Goal: Task Accomplishment & Management: Manage account settings

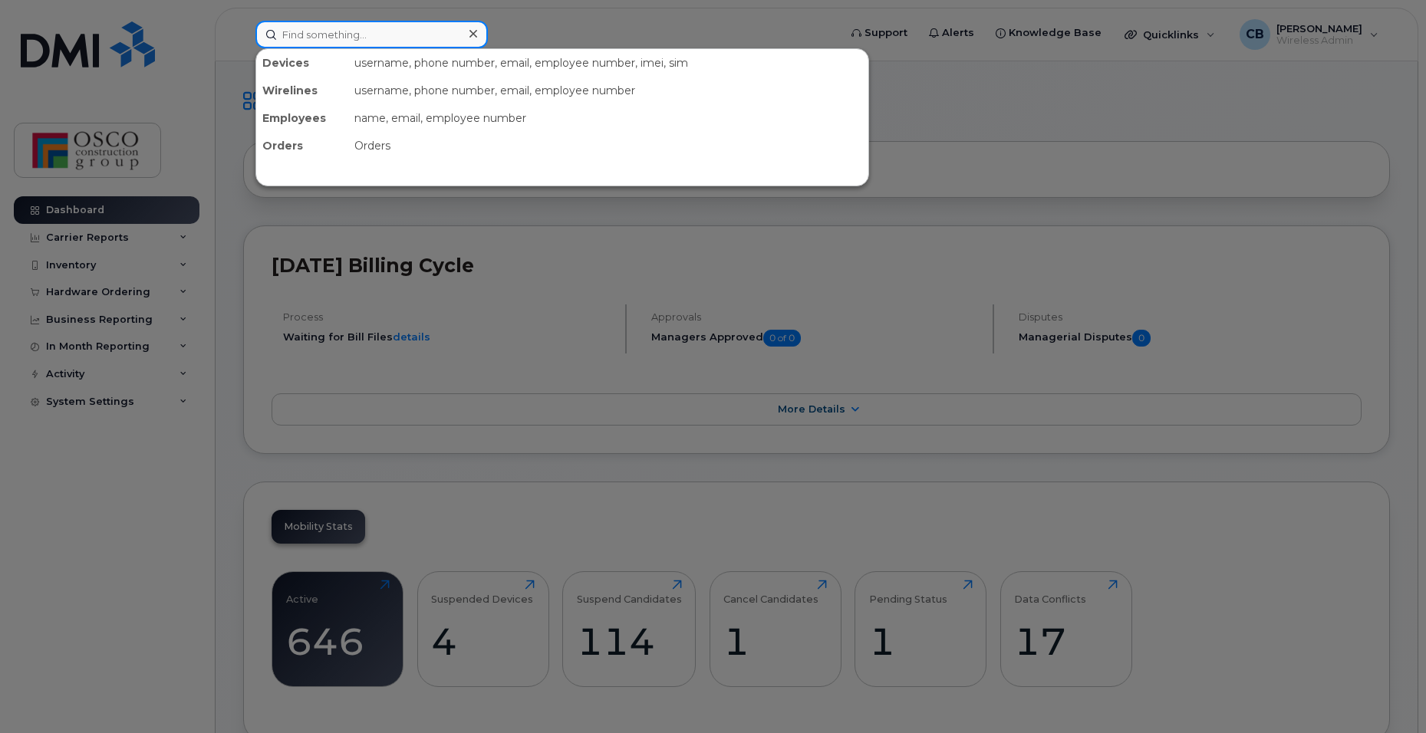
click at [348, 39] on input at bounding box center [371, 35] width 232 height 28
type input "5"
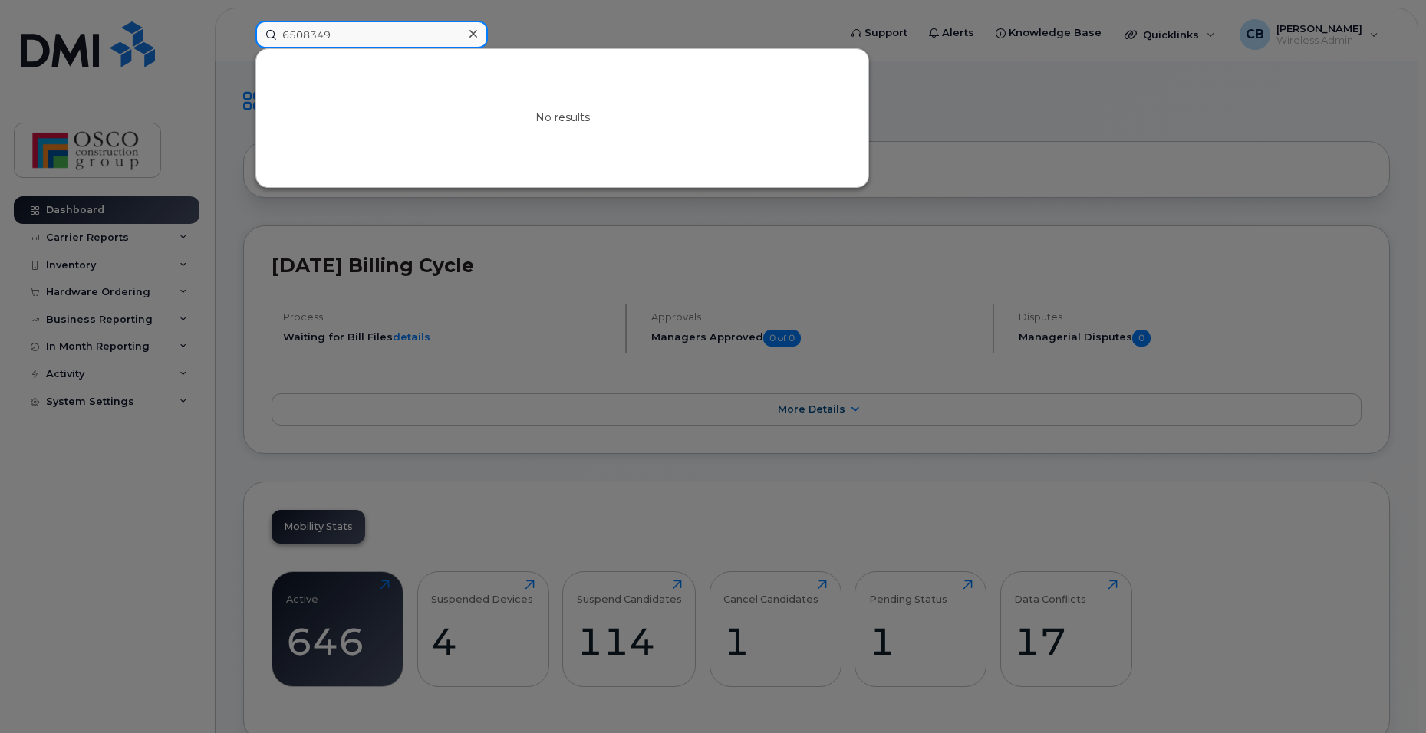
click at [374, 29] on input "6508349" at bounding box center [371, 35] width 232 height 28
click at [378, 31] on input "6508349" at bounding box center [371, 35] width 232 height 28
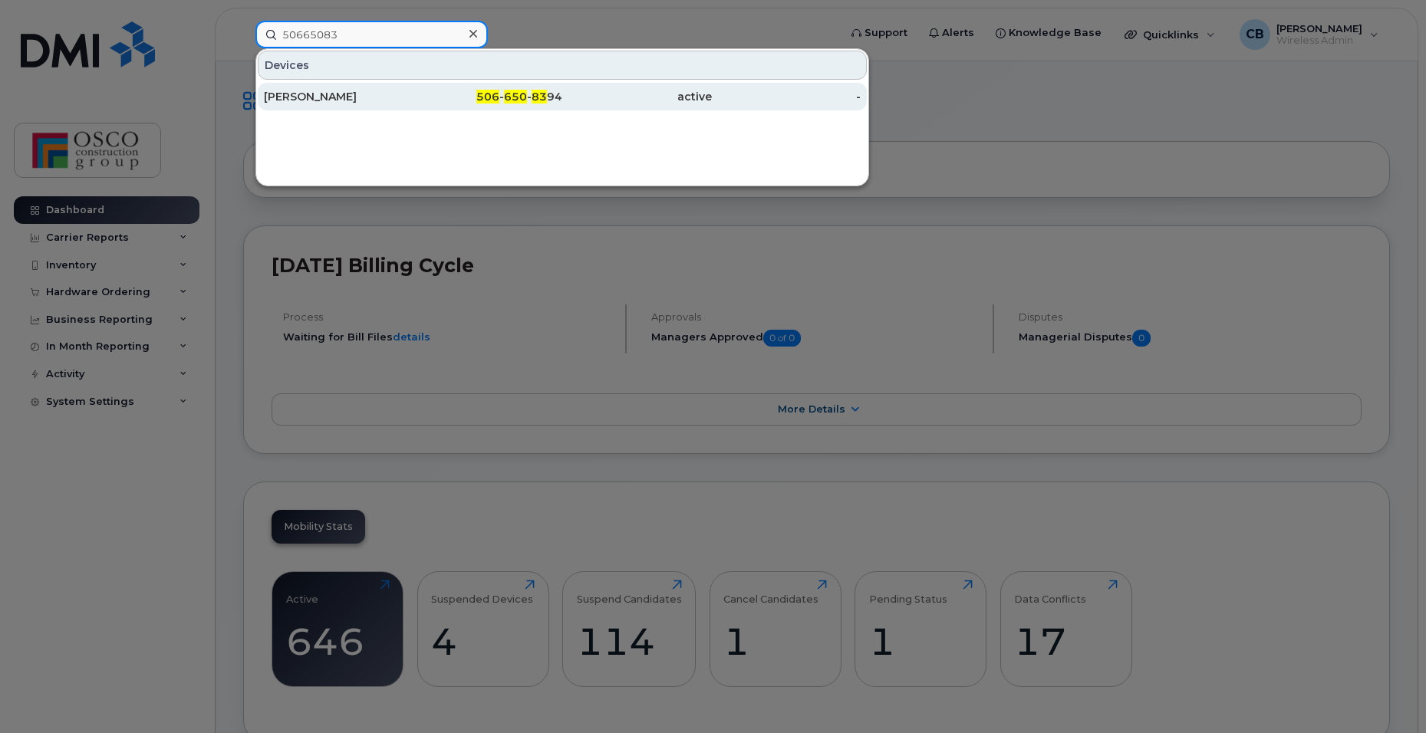
type input "50665083"
click at [503, 101] on div "506 - 650 - 83 94" at bounding box center [488, 96] width 150 height 15
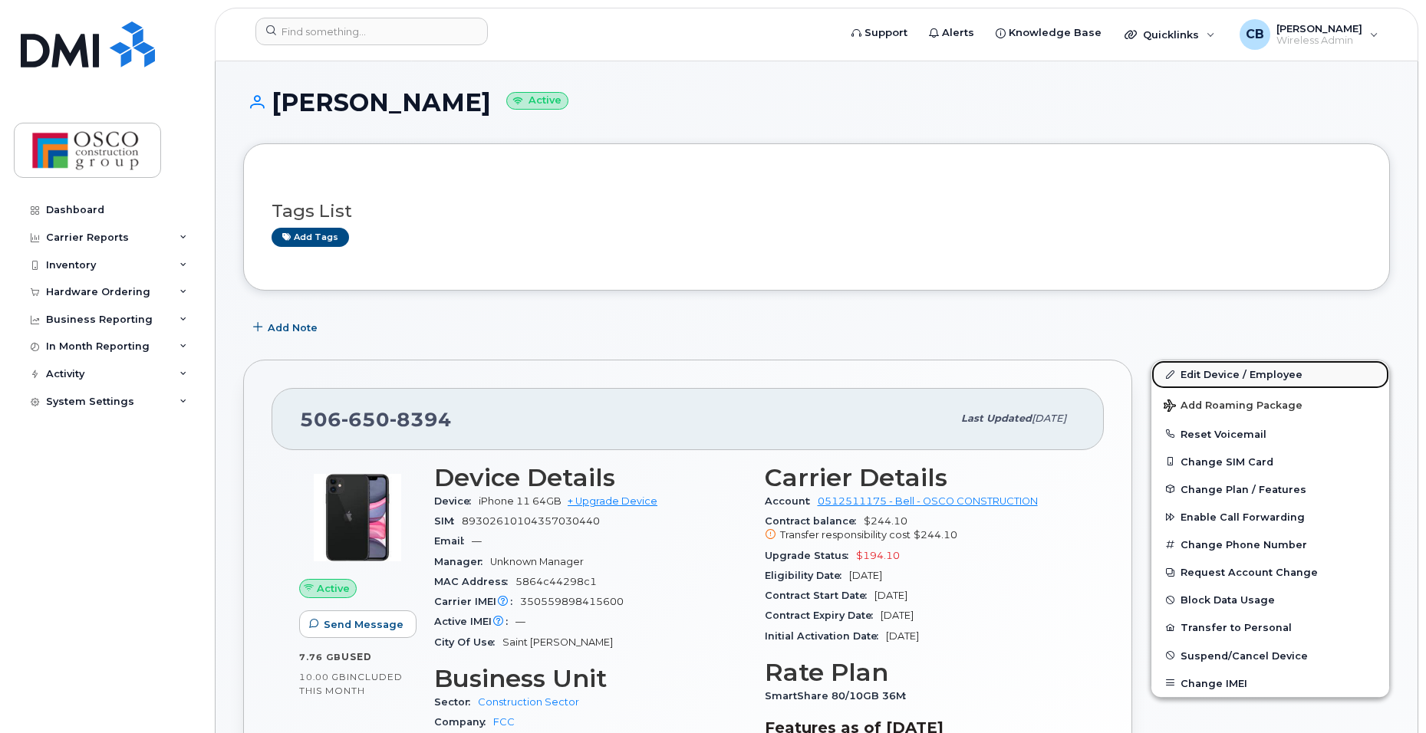
click at [1186, 375] on link "Edit Device / Employee" at bounding box center [1270, 375] width 238 height 28
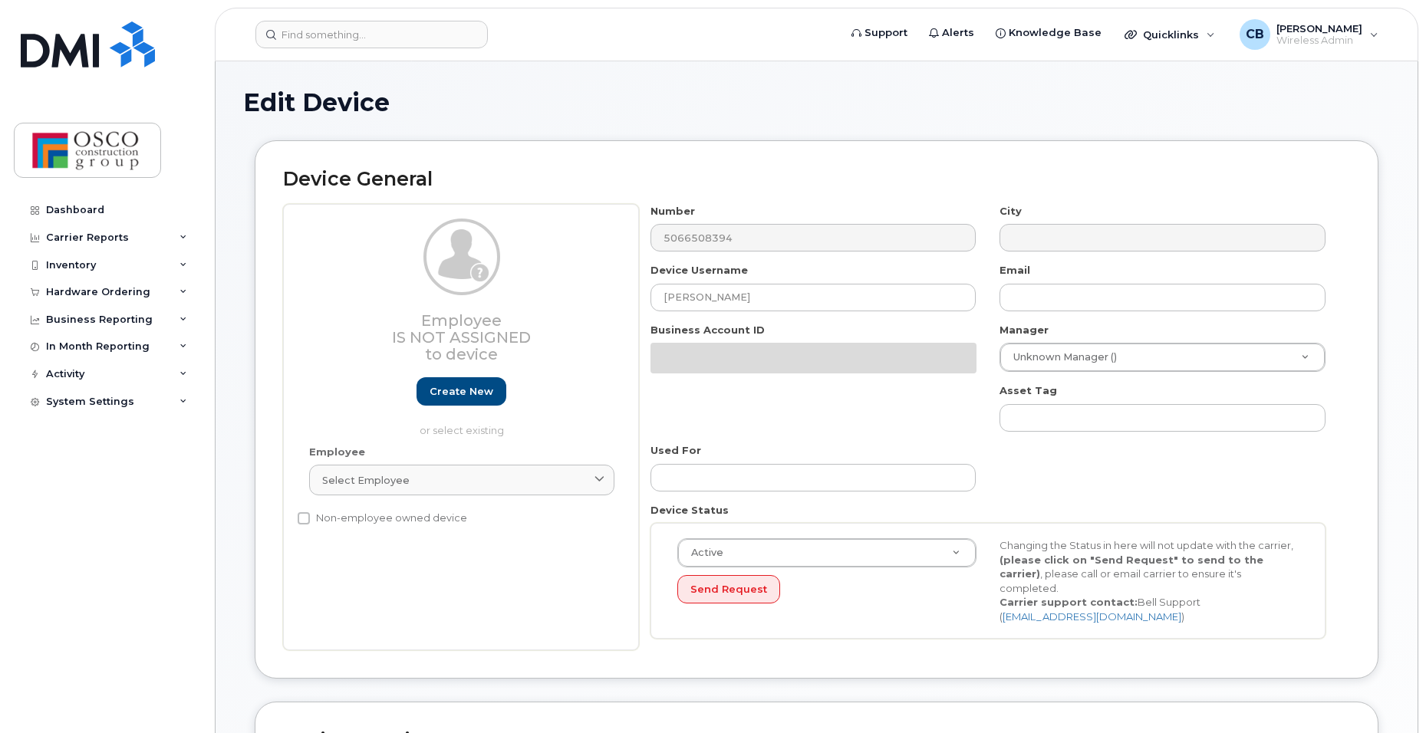
select select "3776583"
select select "3776588"
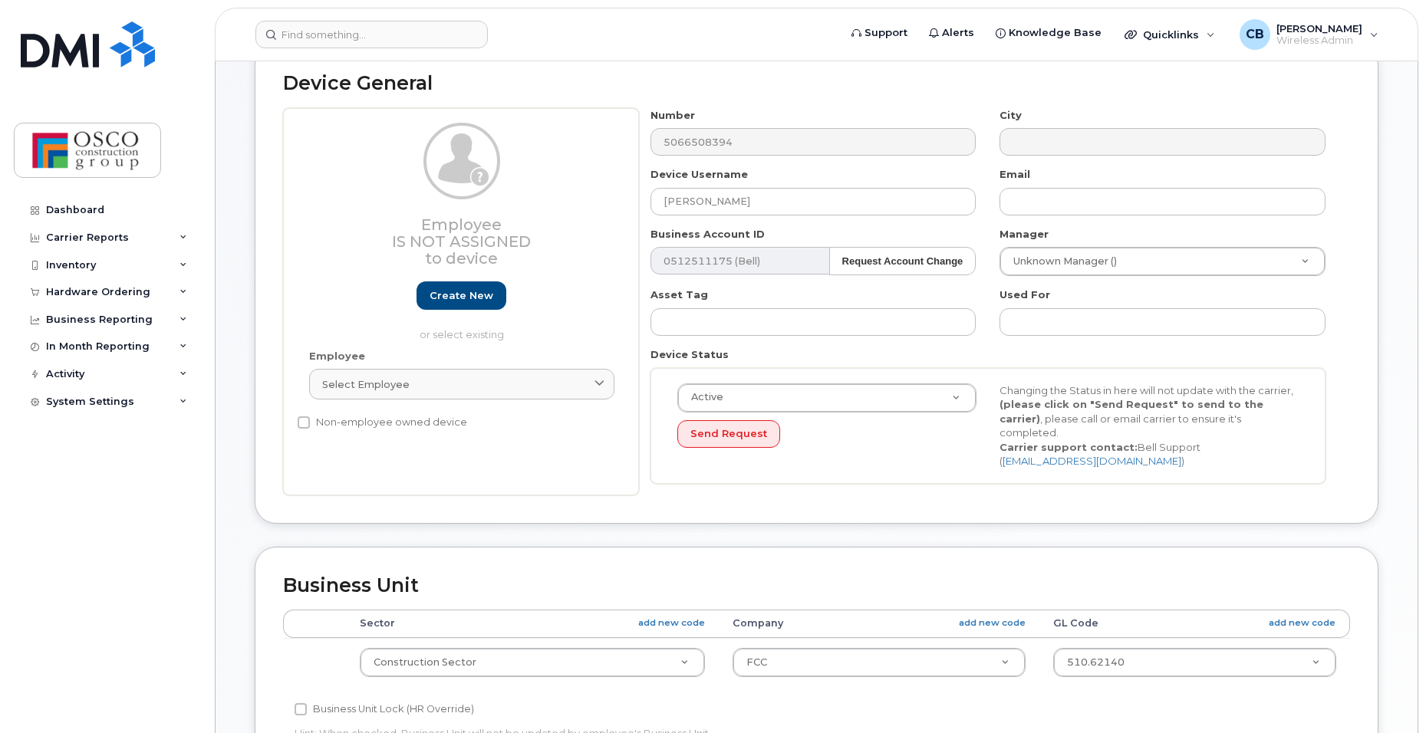
scroll to position [77, 0]
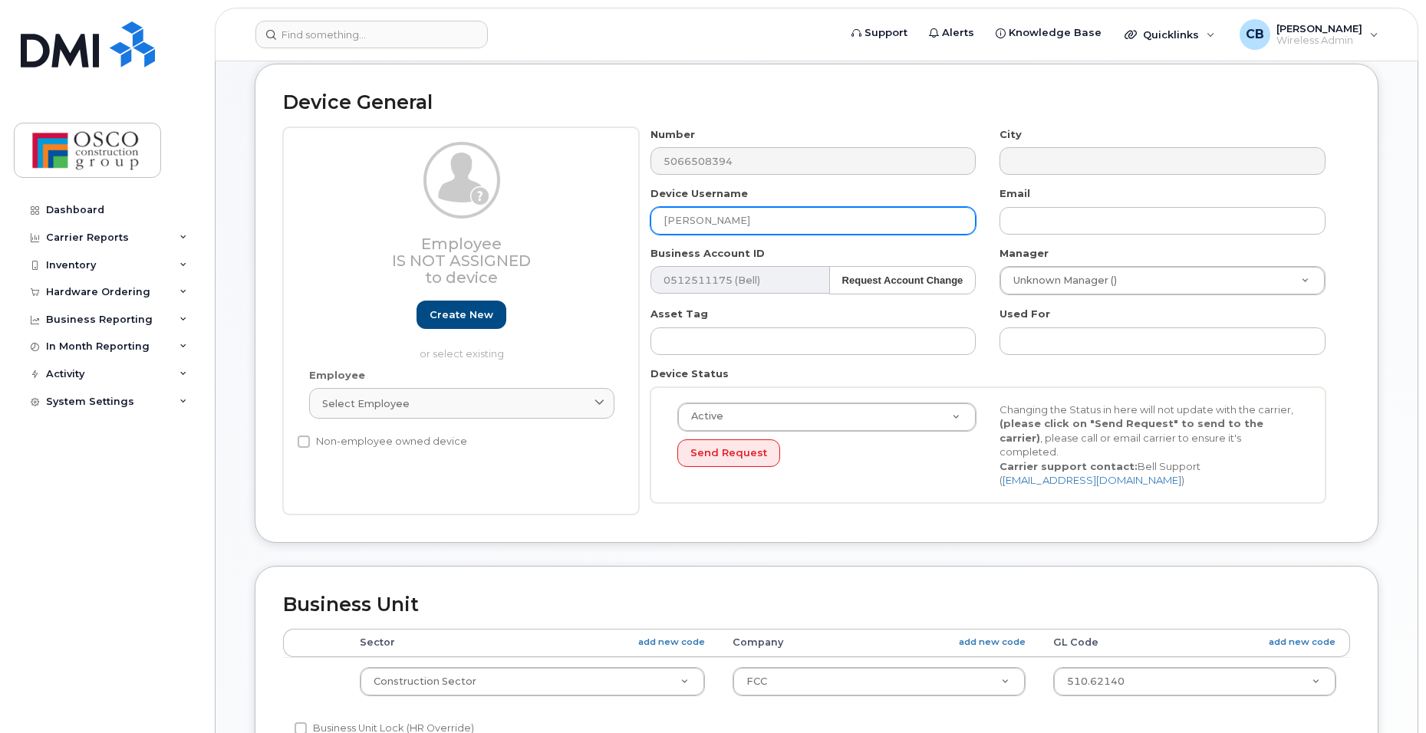
drag, startPoint x: 758, startPoint y: 217, endPoint x: 582, endPoint y: 216, distance: 175.7
click at [582, 216] on div "Employee Is not assigned to device Create new or select existing Employee Selec…" at bounding box center [816, 320] width 1067 height 387
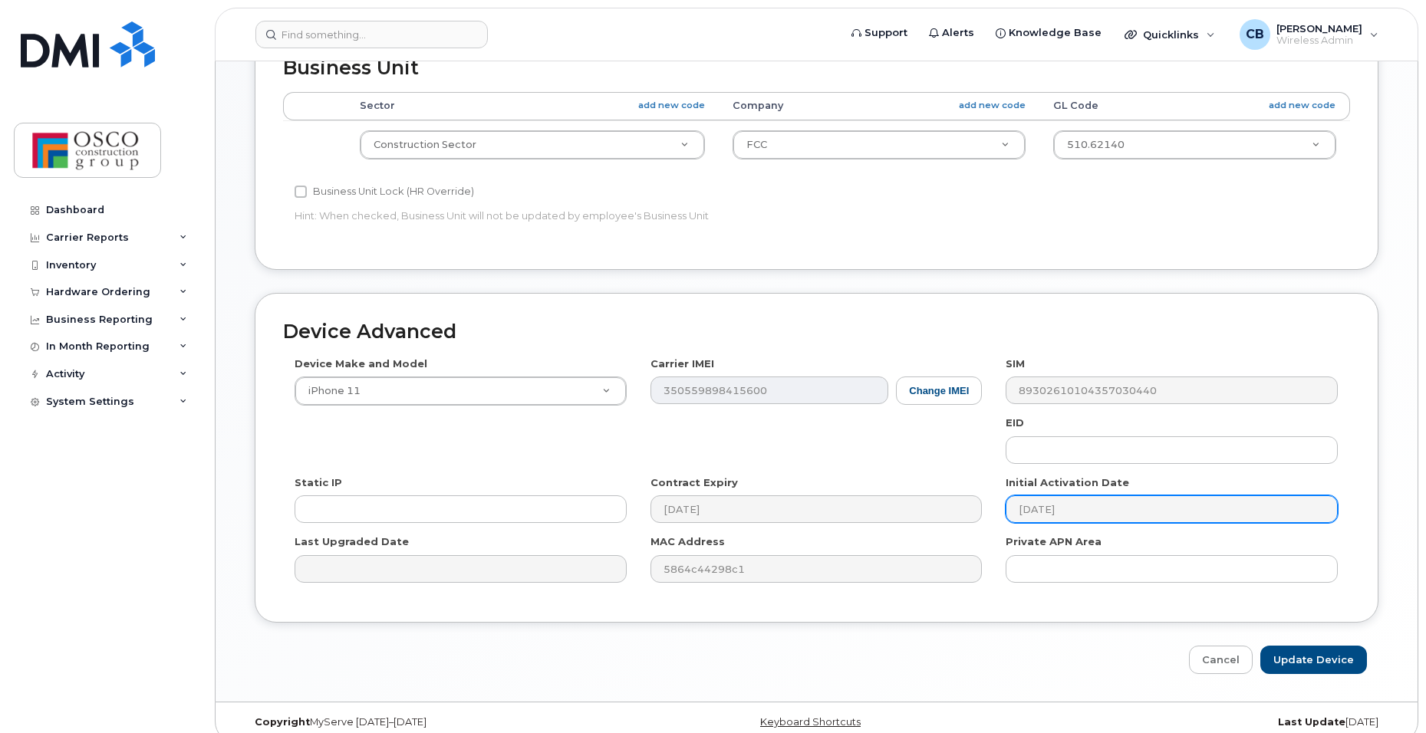
scroll to position [617, 0]
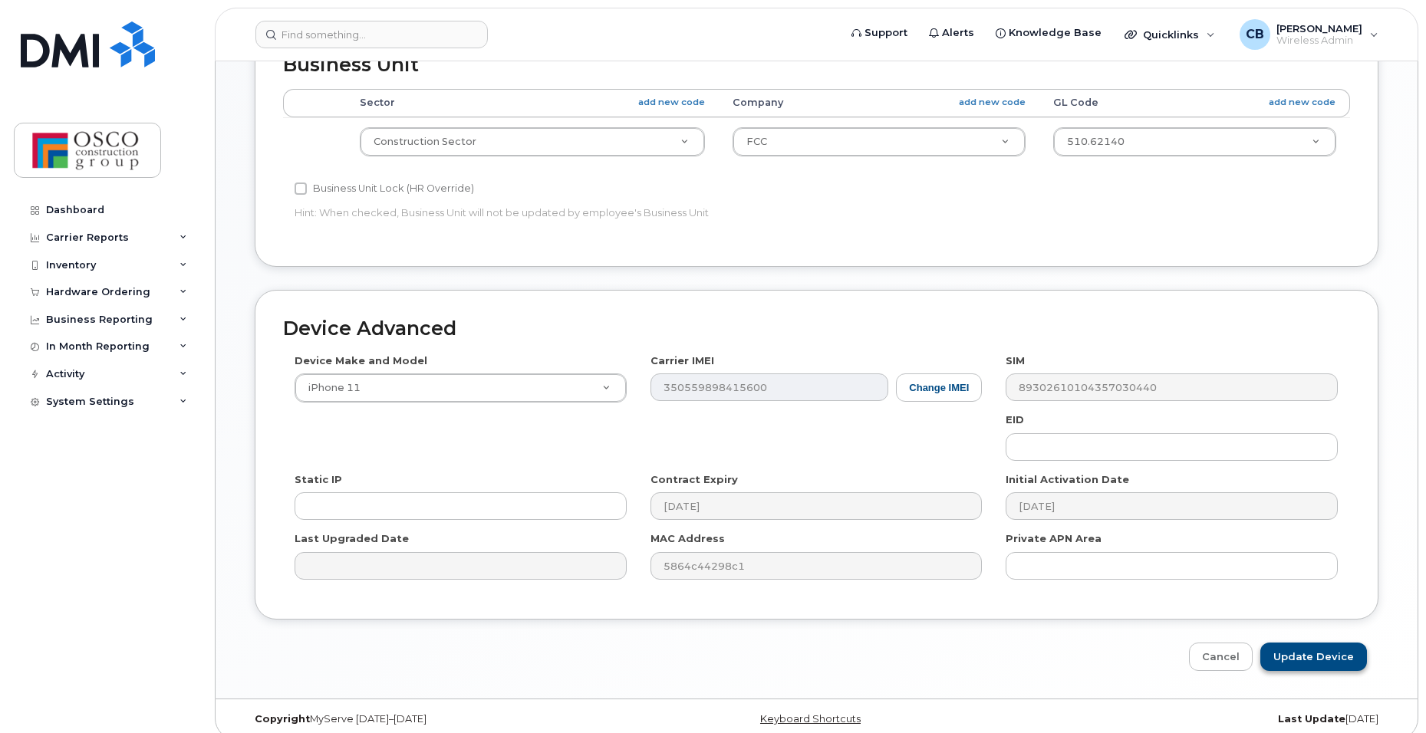
type input "Sam Bickerton"
click at [1306, 643] on input "Update Device" at bounding box center [1313, 657] width 107 height 28
type input "Saving..."
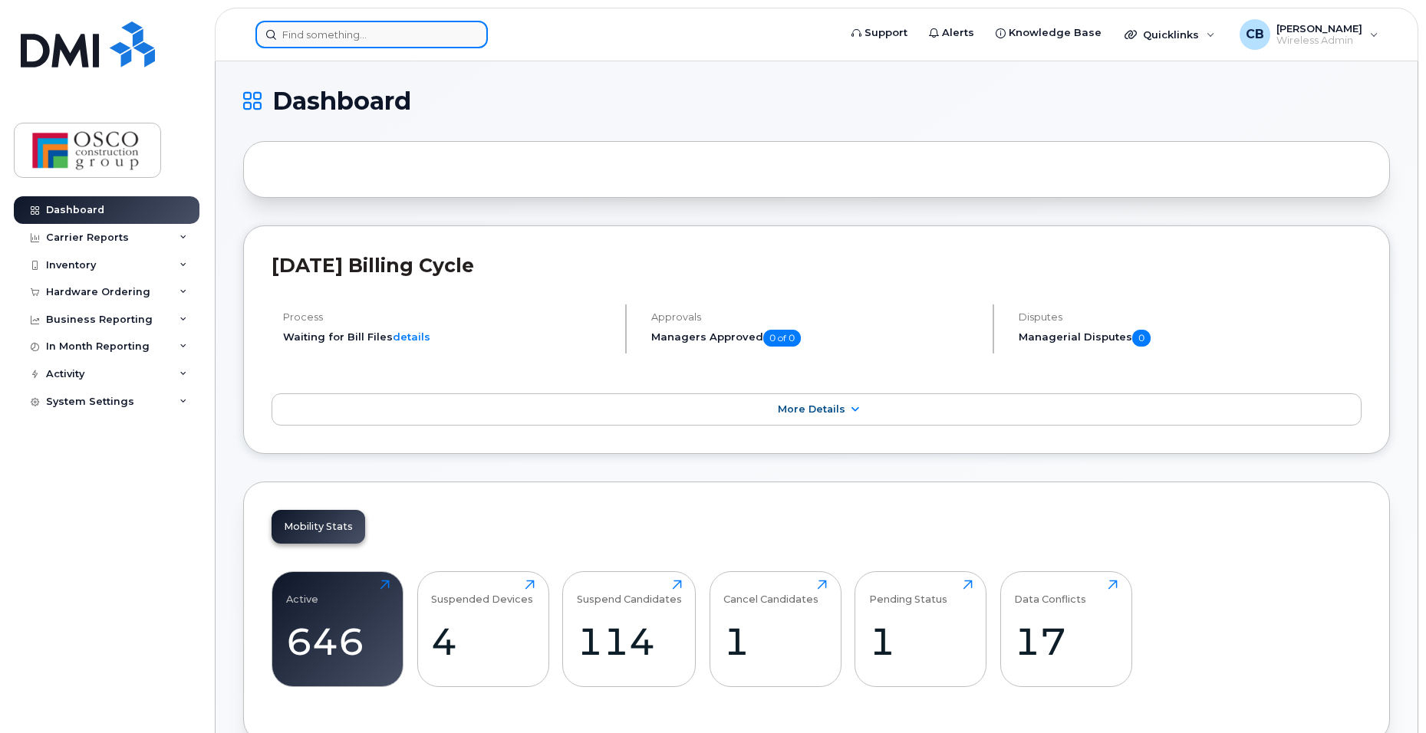
click at [328, 36] on input at bounding box center [371, 35] width 232 height 28
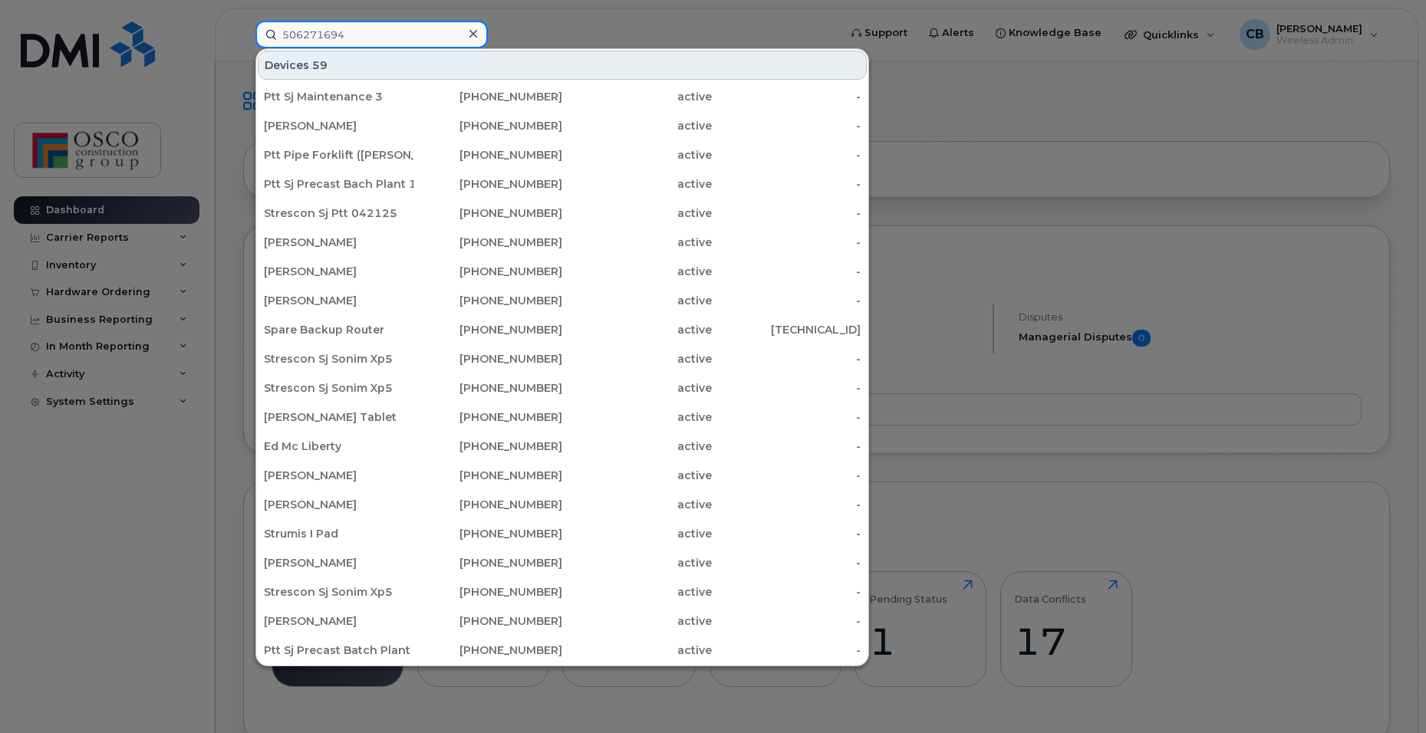
type input "5062716944"
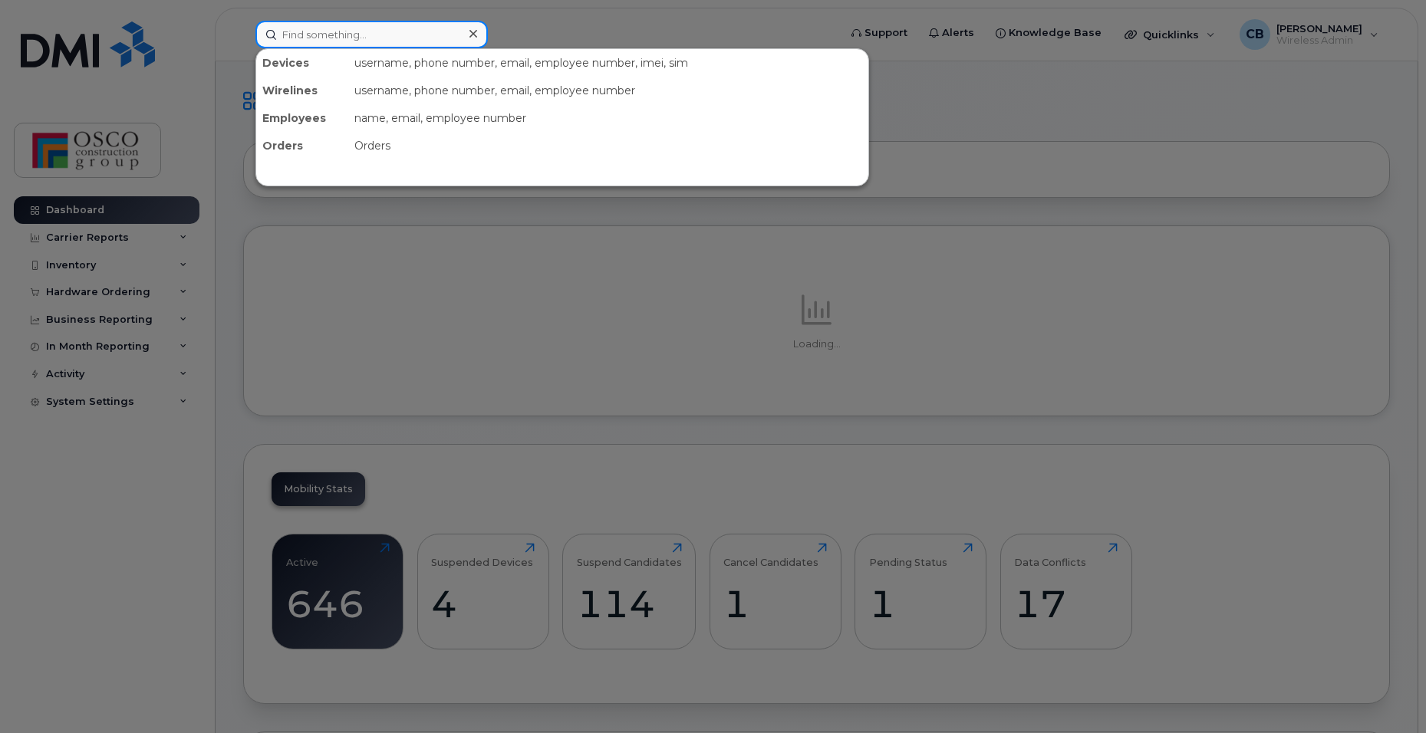
click at [317, 37] on input at bounding box center [371, 35] width 232 height 28
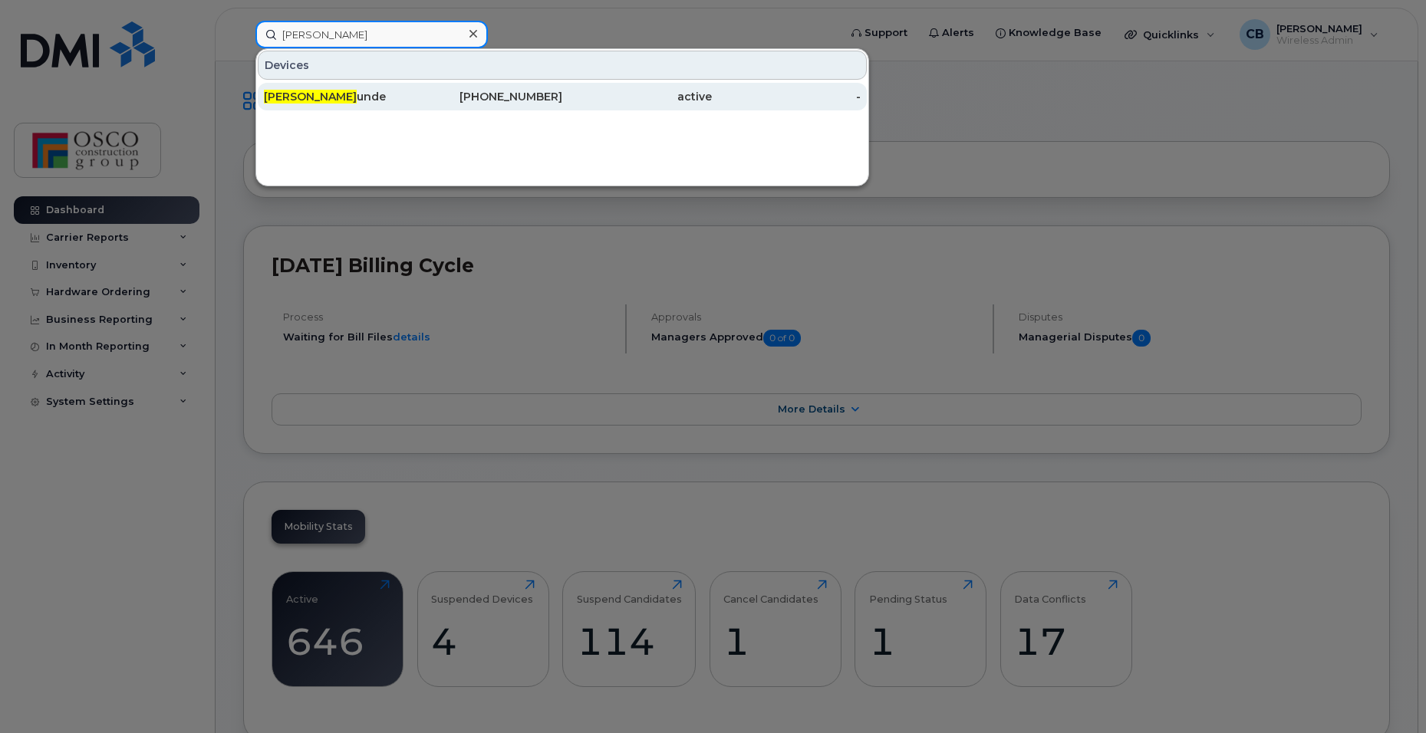
type input "clinton ev"
click at [292, 94] on span "Clinton Ev" at bounding box center [310, 97] width 93 height 14
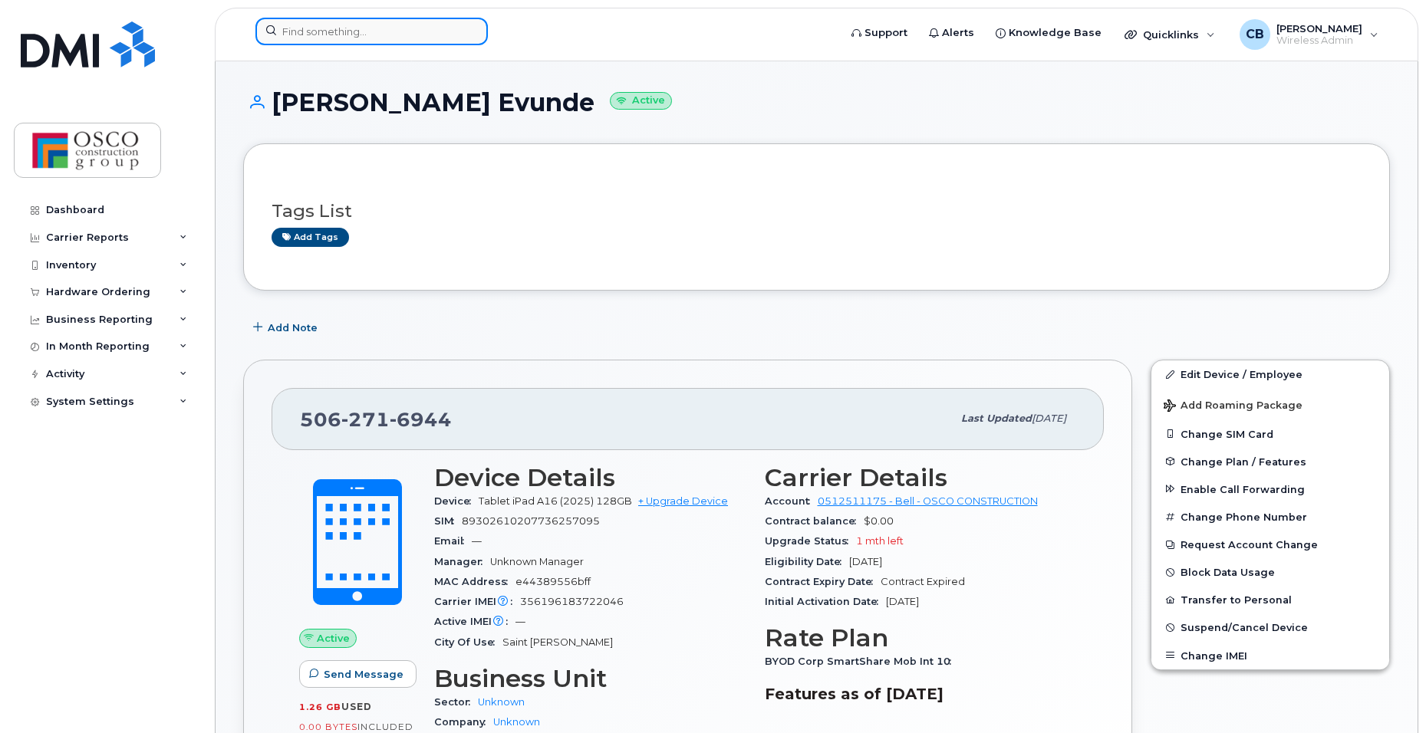
click at [368, 26] on input at bounding box center [371, 32] width 232 height 28
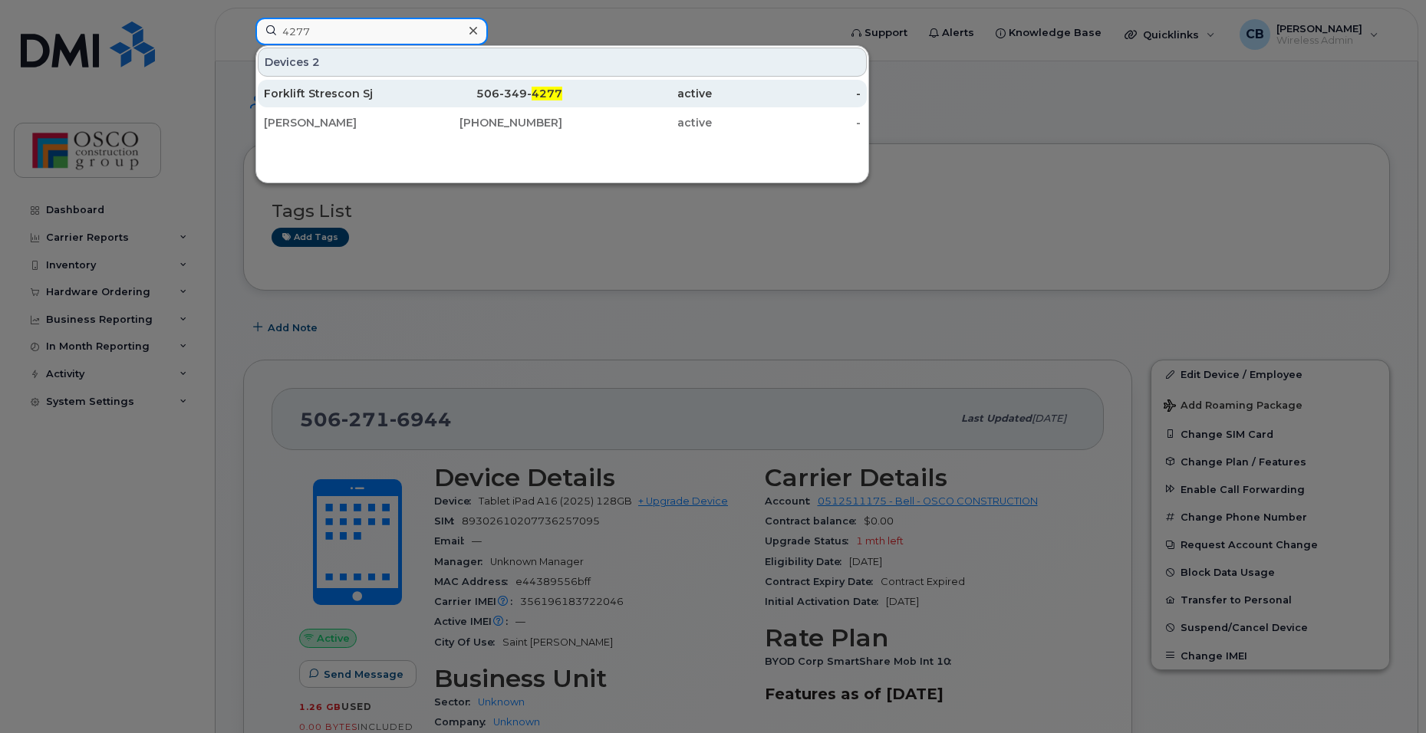
type input "4277"
click at [480, 95] on div "506-349- 4277" at bounding box center [488, 93] width 150 height 15
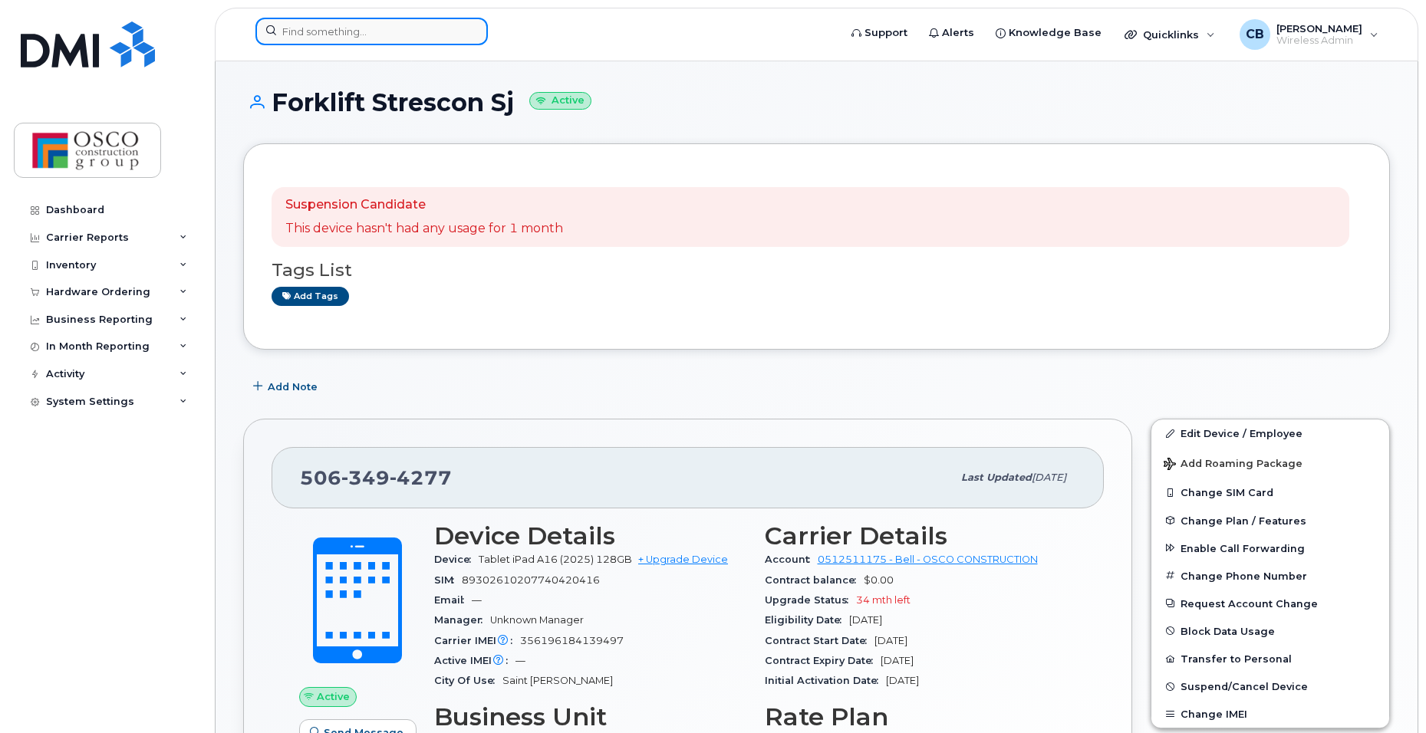
click at [287, 34] on input at bounding box center [371, 32] width 232 height 28
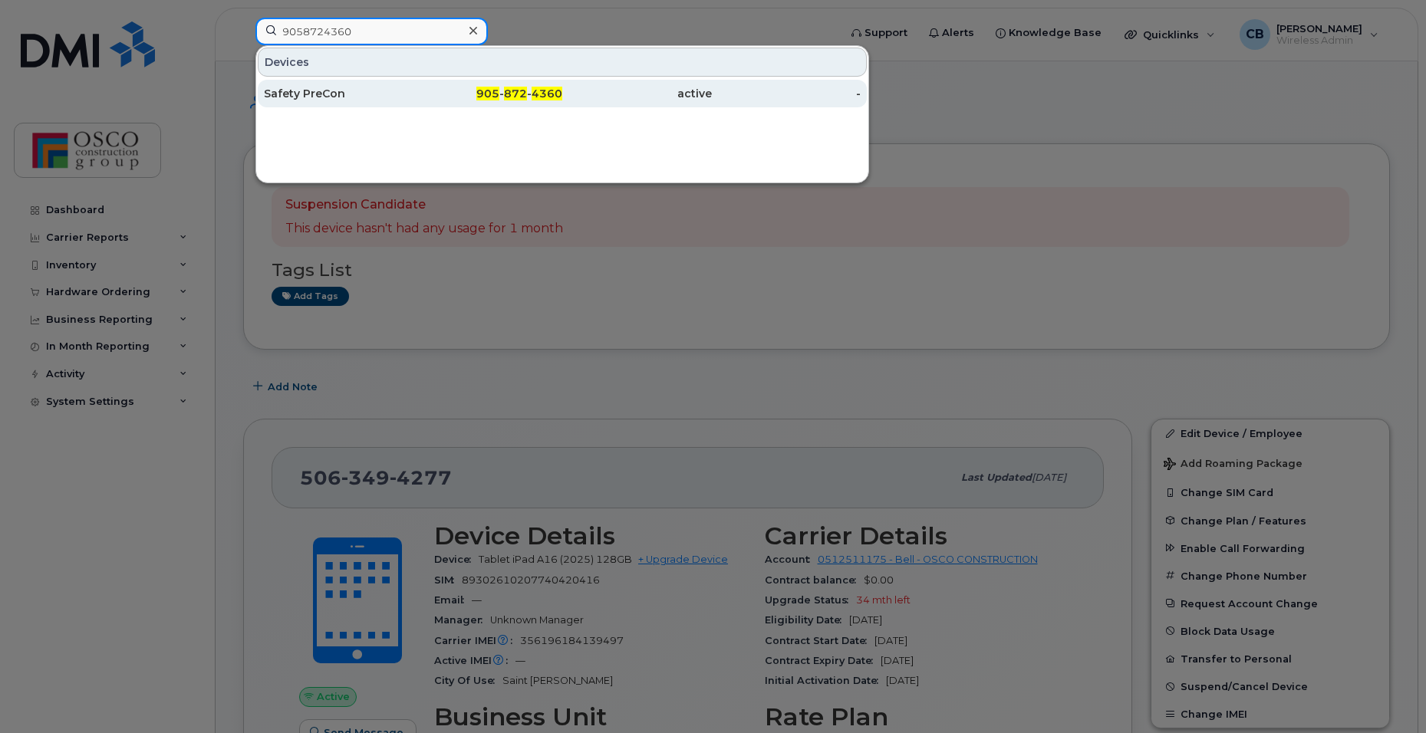
type input "9058724360"
click at [507, 94] on span "872" at bounding box center [515, 94] width 23 height 14
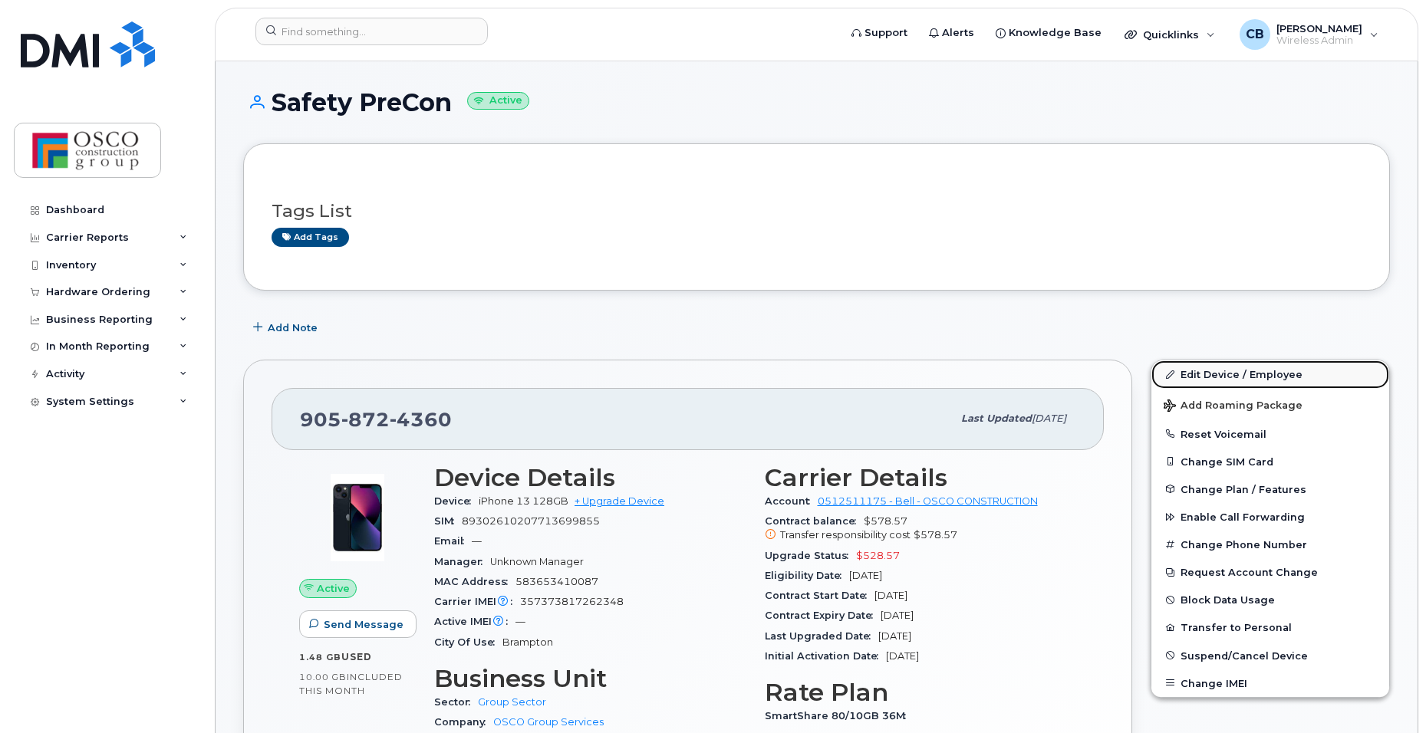
click at [1213, 374] on link "Edit Device / Employee" at bounding box center [1270, 375] width 238 height 28
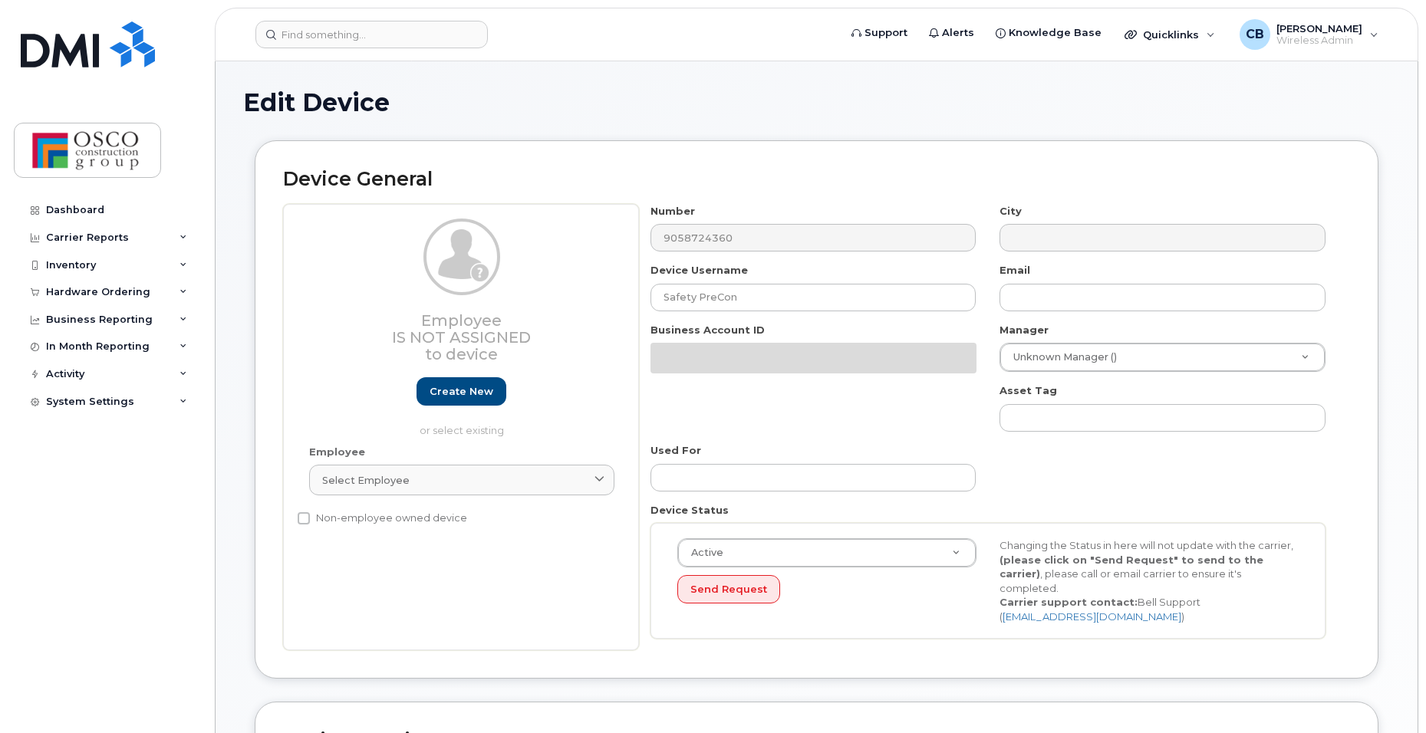
select select "3776584"
select select "3776589"
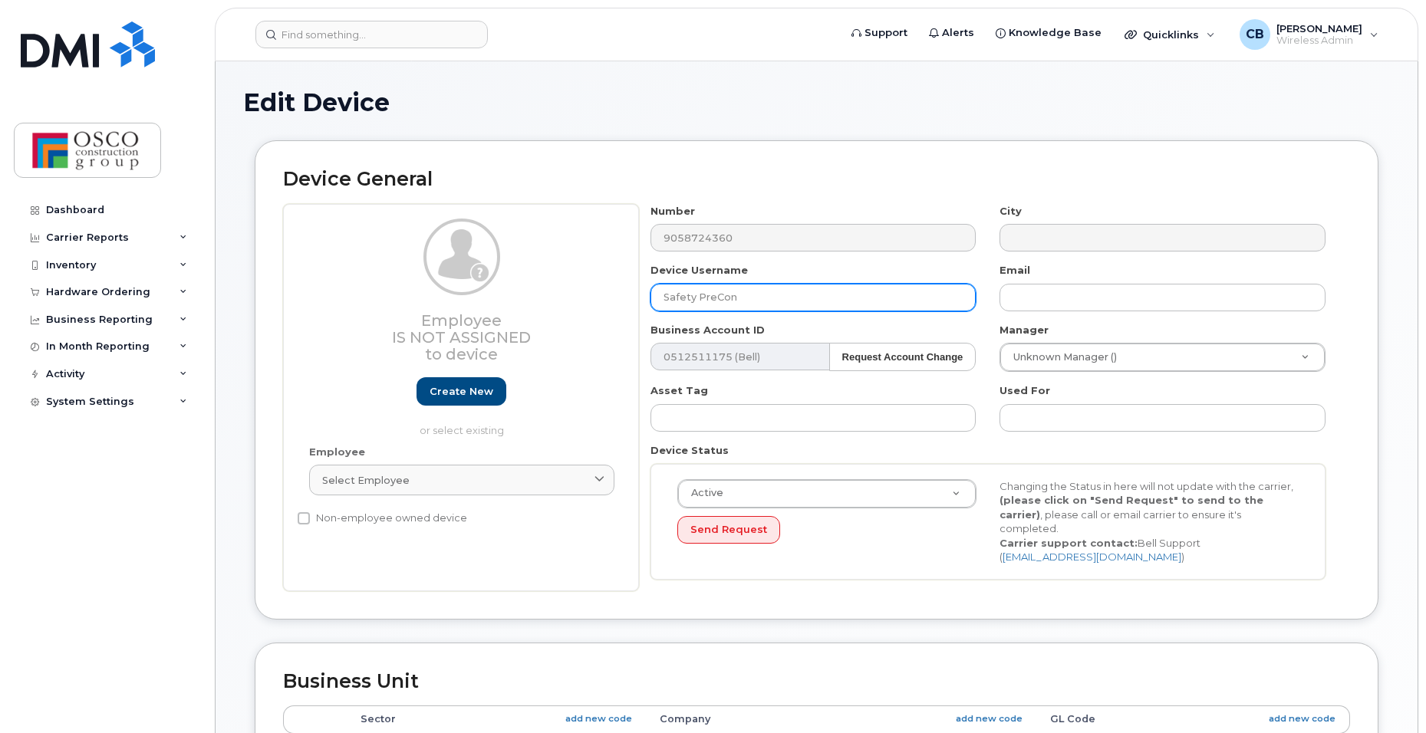
drag, startPoint x: 749, startPoint y: 301, endPoint x: 618, endPoint y: 281, distance: 133.6
click at [618, 281] on div "Employee Is not assigned to device Create new or select existing Employee Selec…" at bounding box center [816, 397] width 1067 height 387
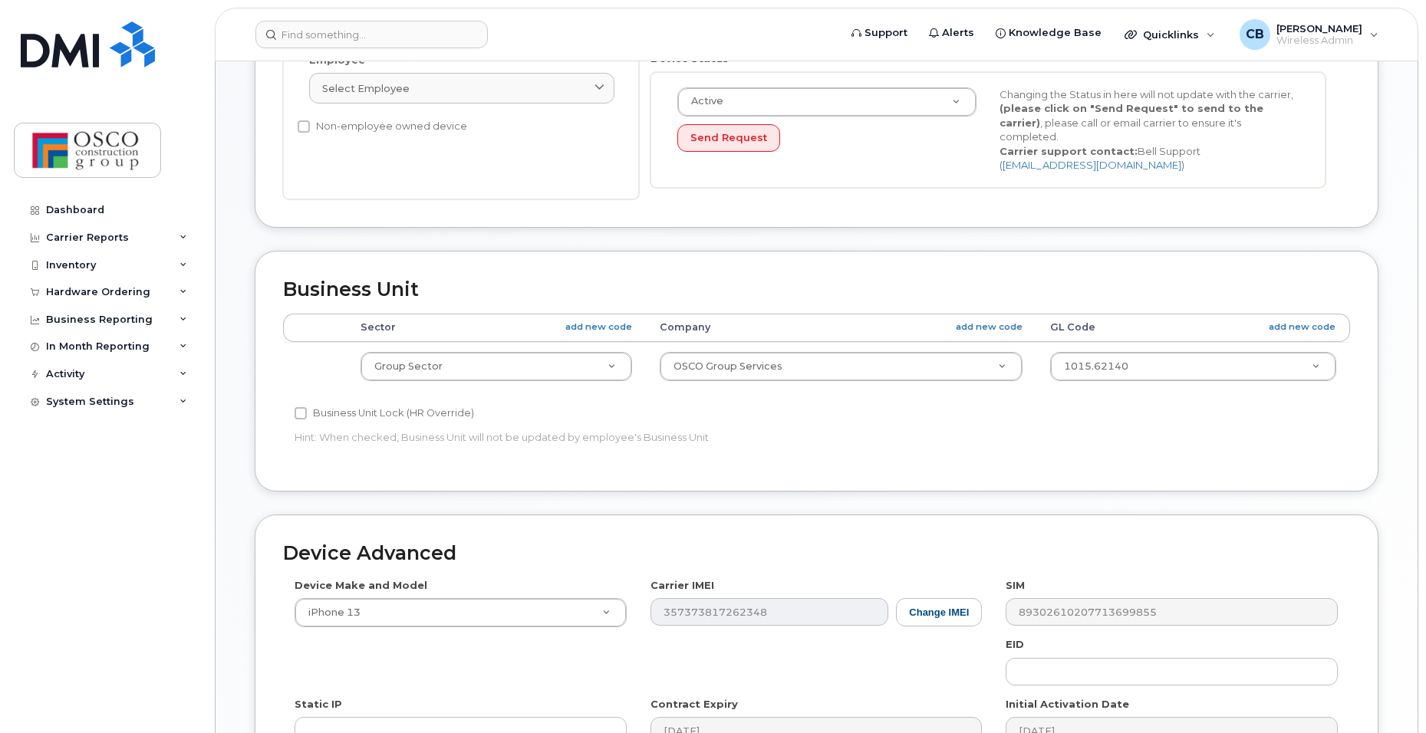
scroll to position [537, 0]
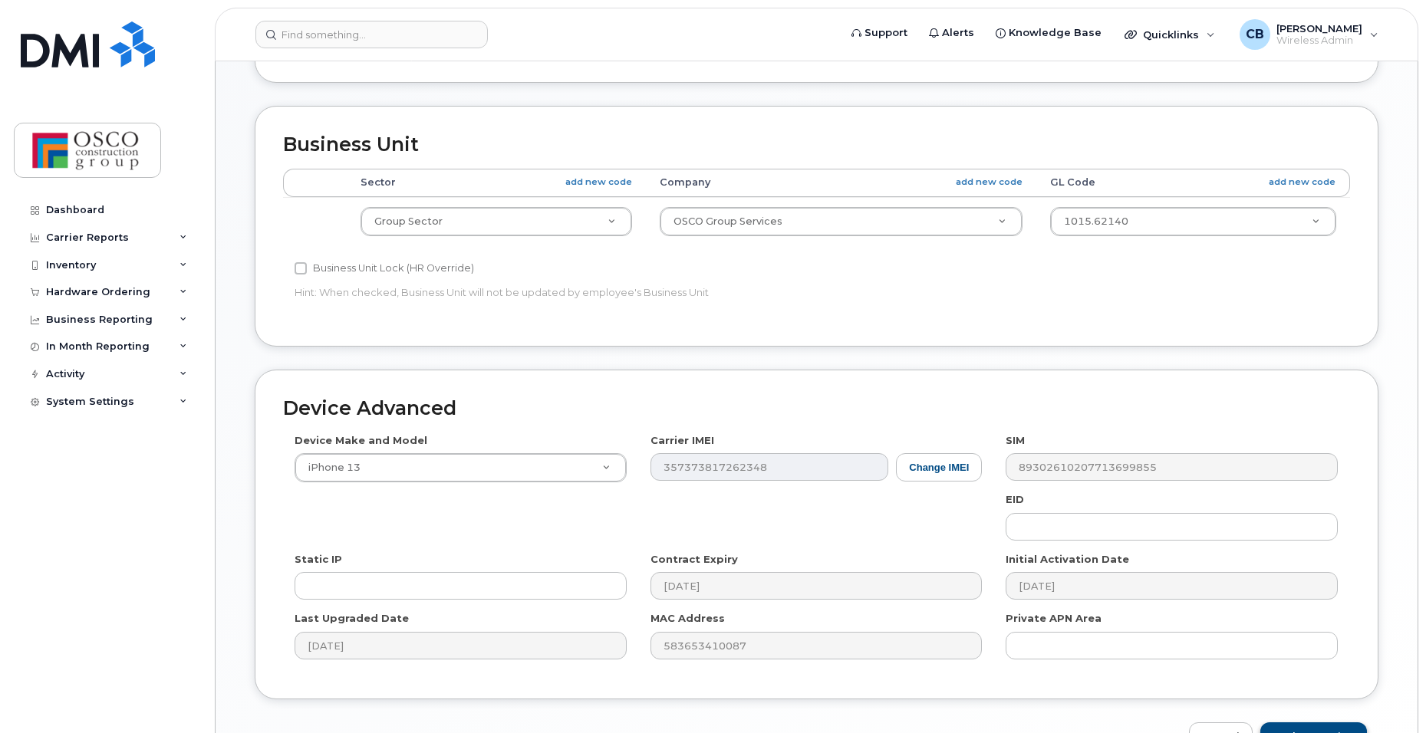
type input "Bryan Ble"
click at [1299, 723] on input "Update Device" at bounding box center [1313, 737] width 107 height 28
type input "Saving..."
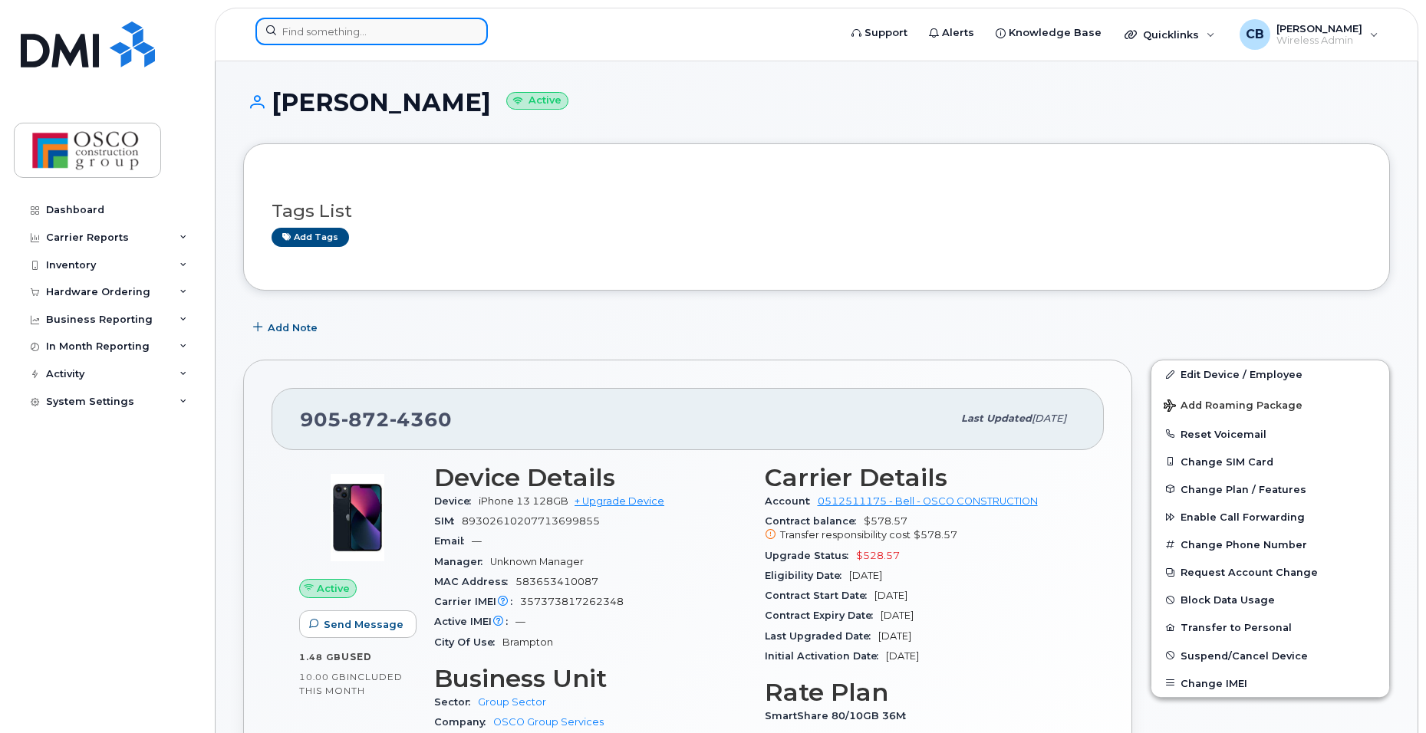
click at [325, 38] on input at bounding box center [371, 32] width 232 height 28
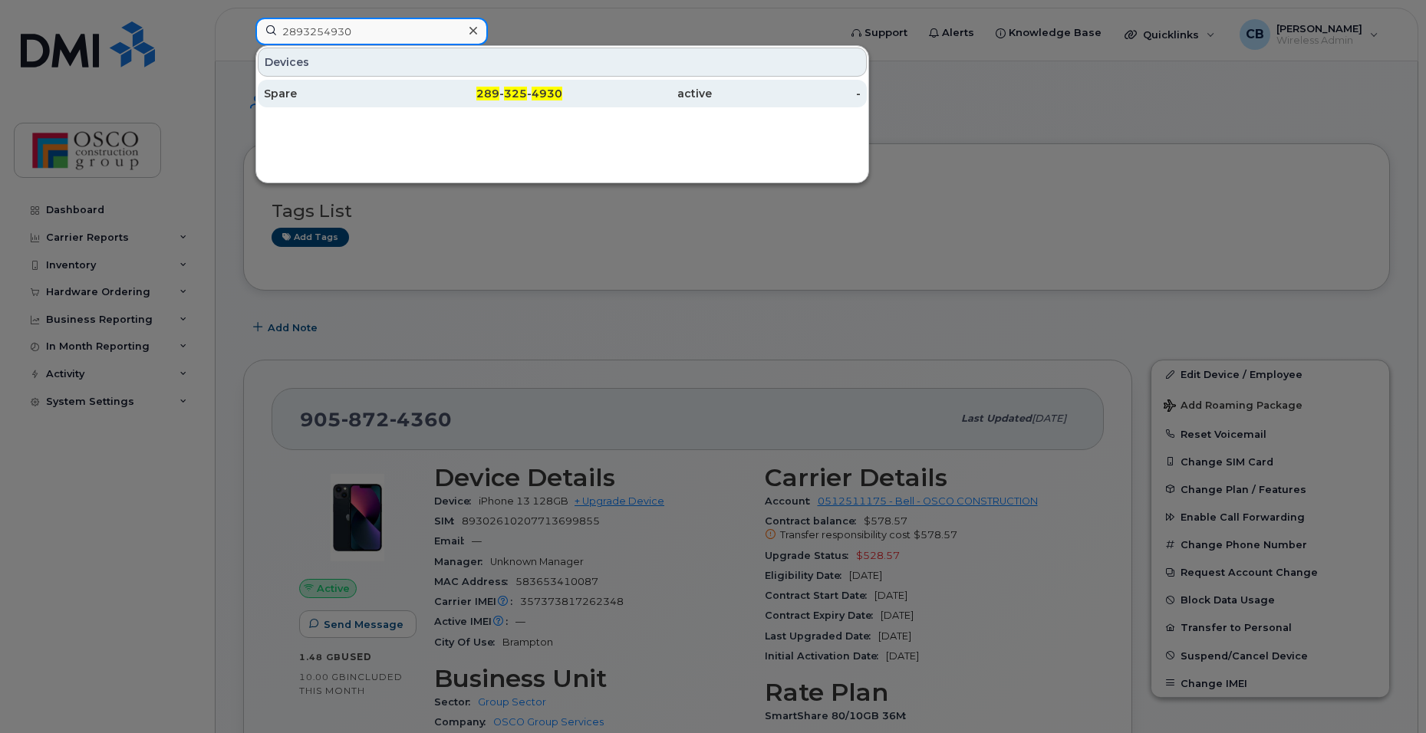
type input "2893254930"
click at [508, 97] on span "325" at bounding box center [515, 94] width 23 height 14
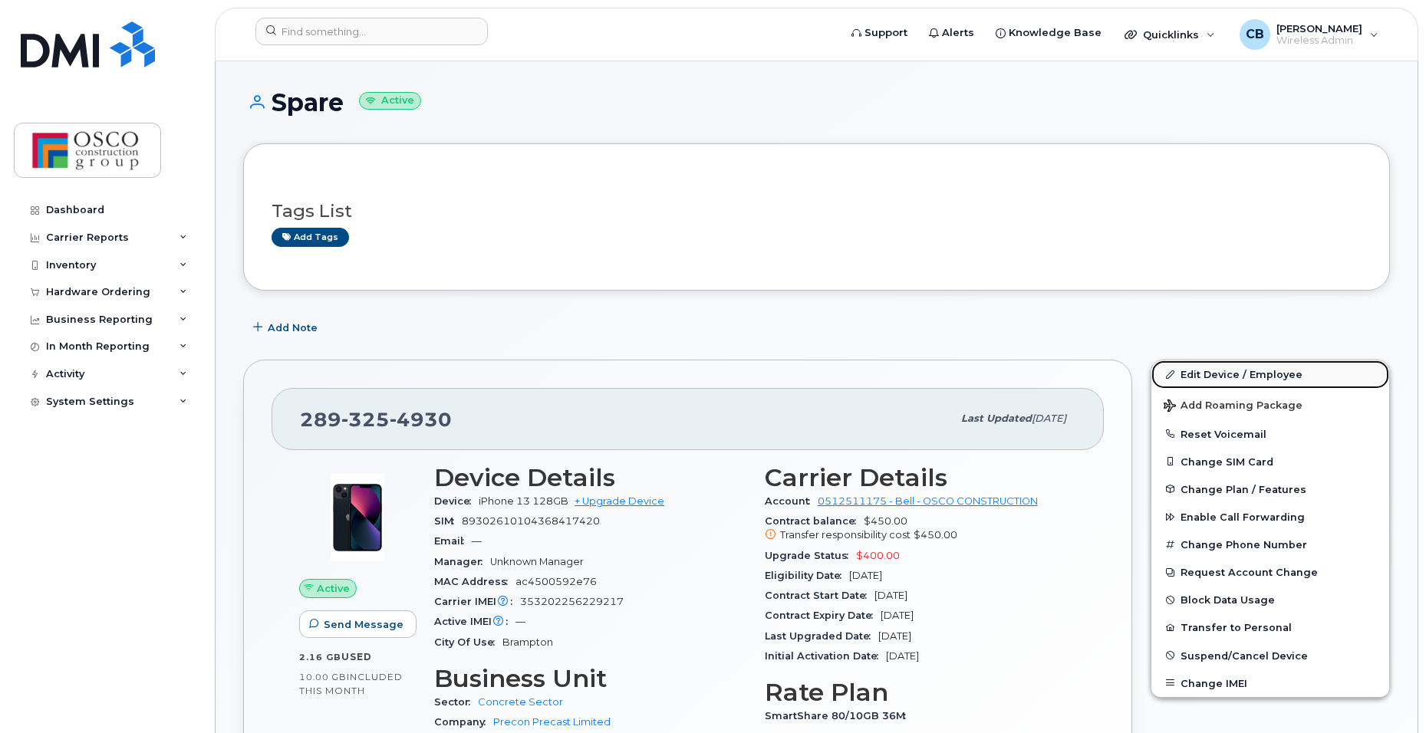
click at [1207, 375] on link "Edit Device / Employee" at bounding box center [1270, 375] width 238 height 28
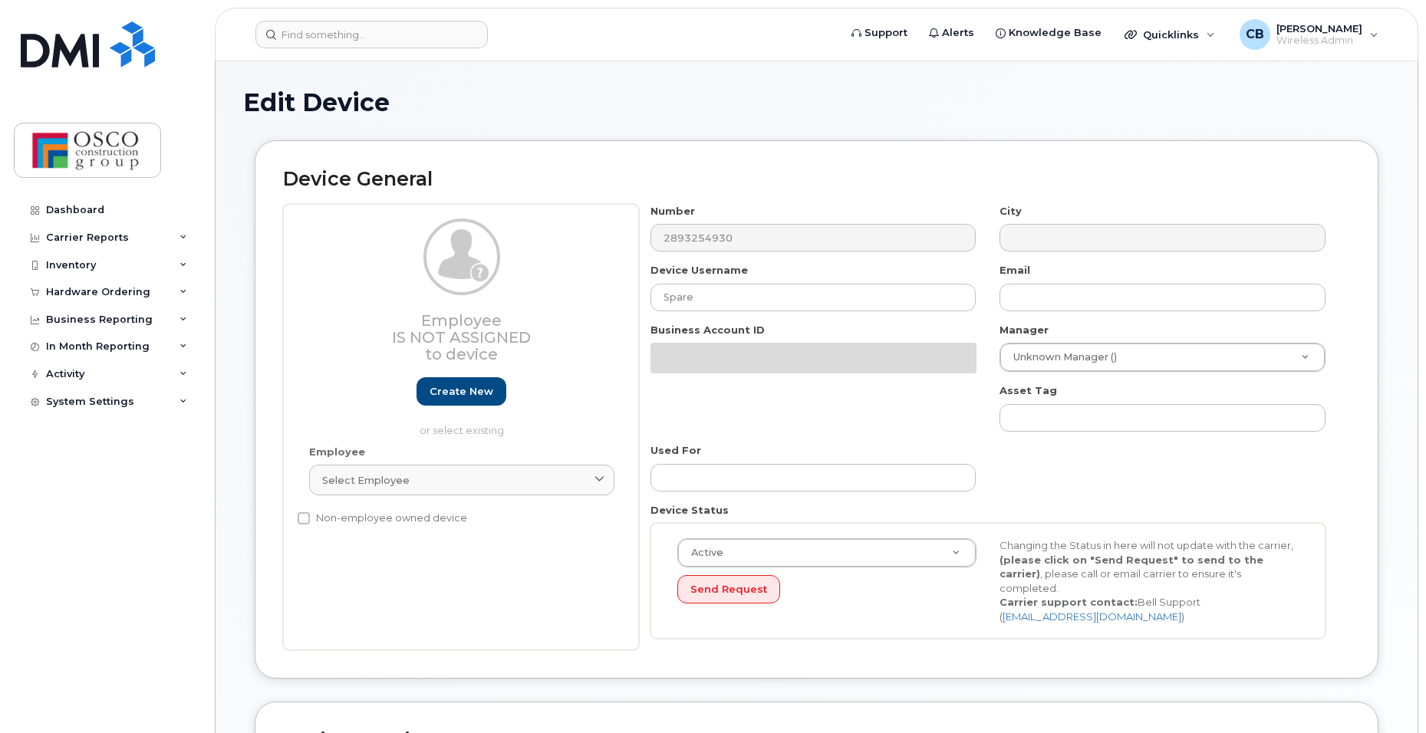
select select "3776581"
select select "3776586"
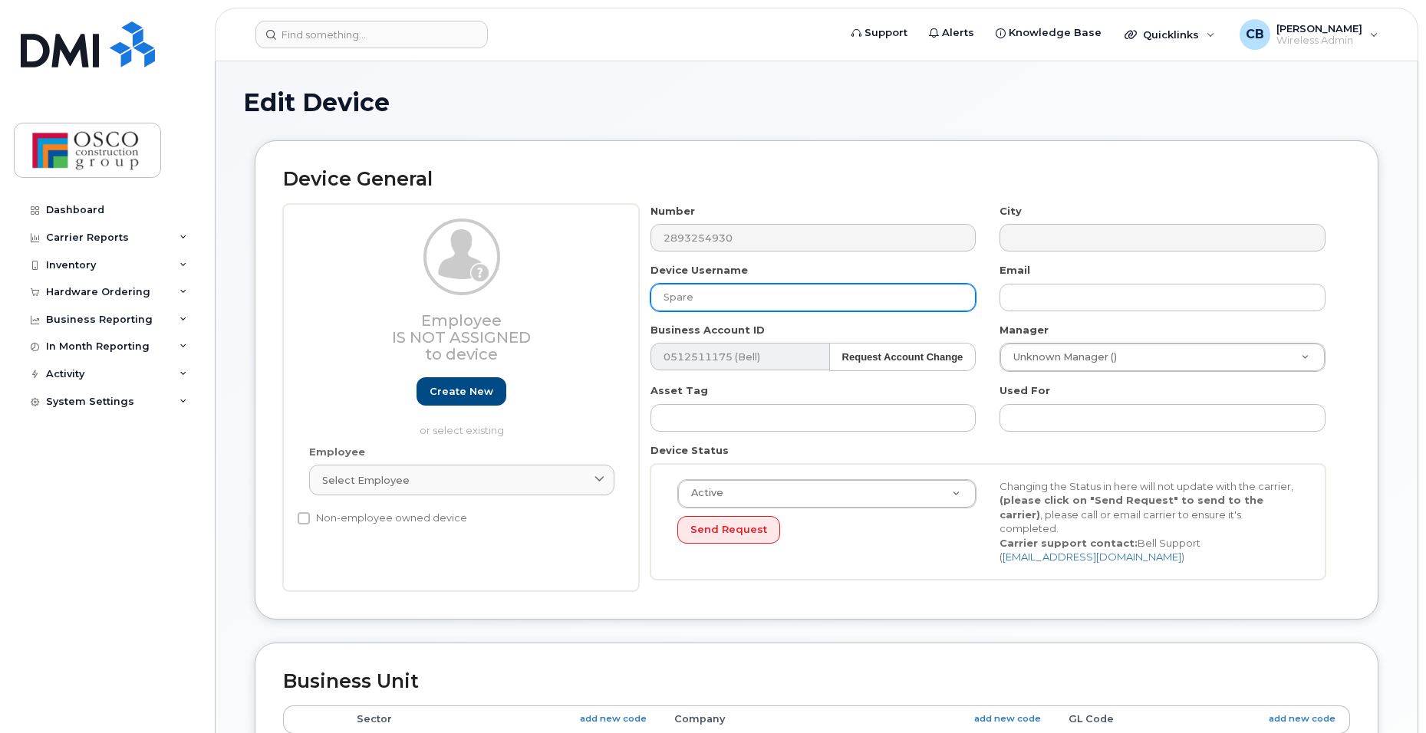
click at [737, 306] on input "Spare" at bounding box center [814, 298] width 326 height 28
type input "S"
type input "P"
type input "Q C Dept"
click at [737, 306] on input "Q C Dept" at bounding box center [814, 298] width 326 height 28
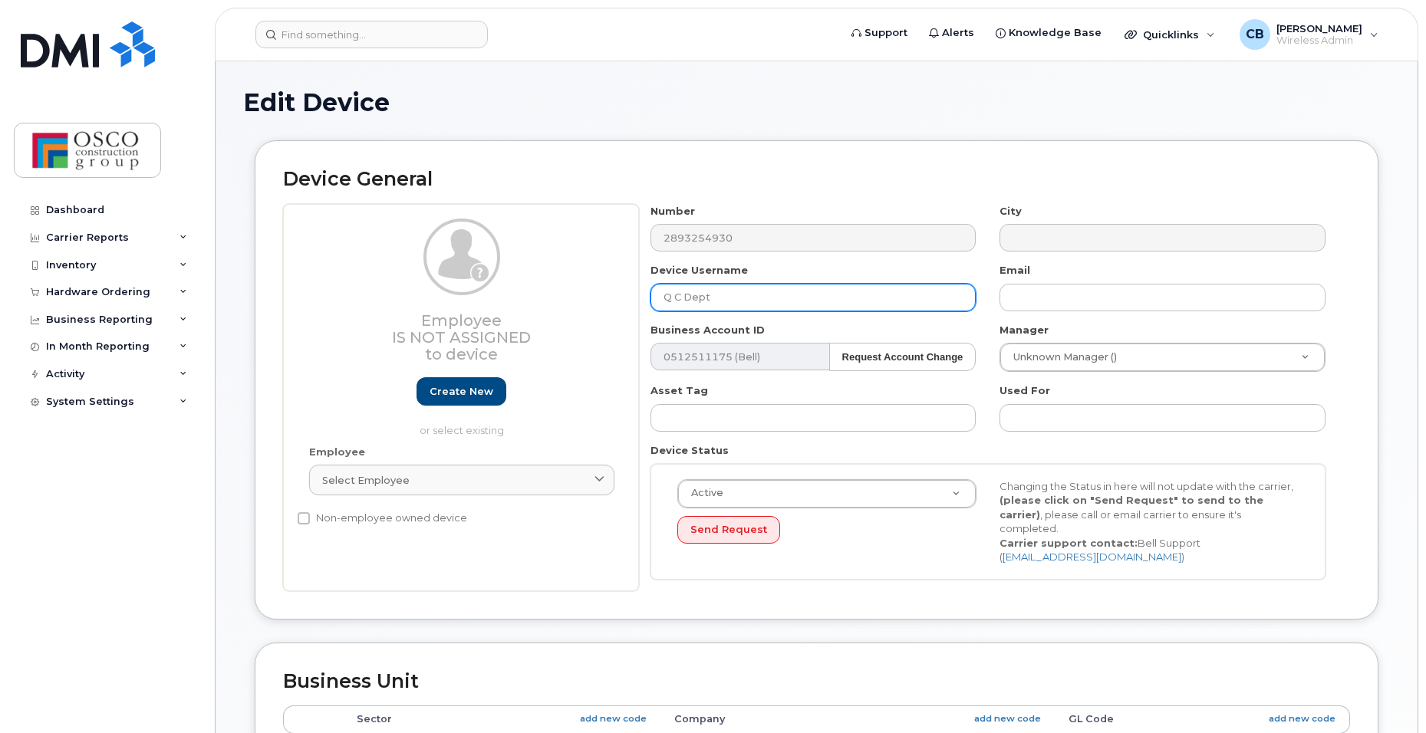
click at [742, 298] on input "Q C Dept" at bounding box center [814, 298] width 326 height 28
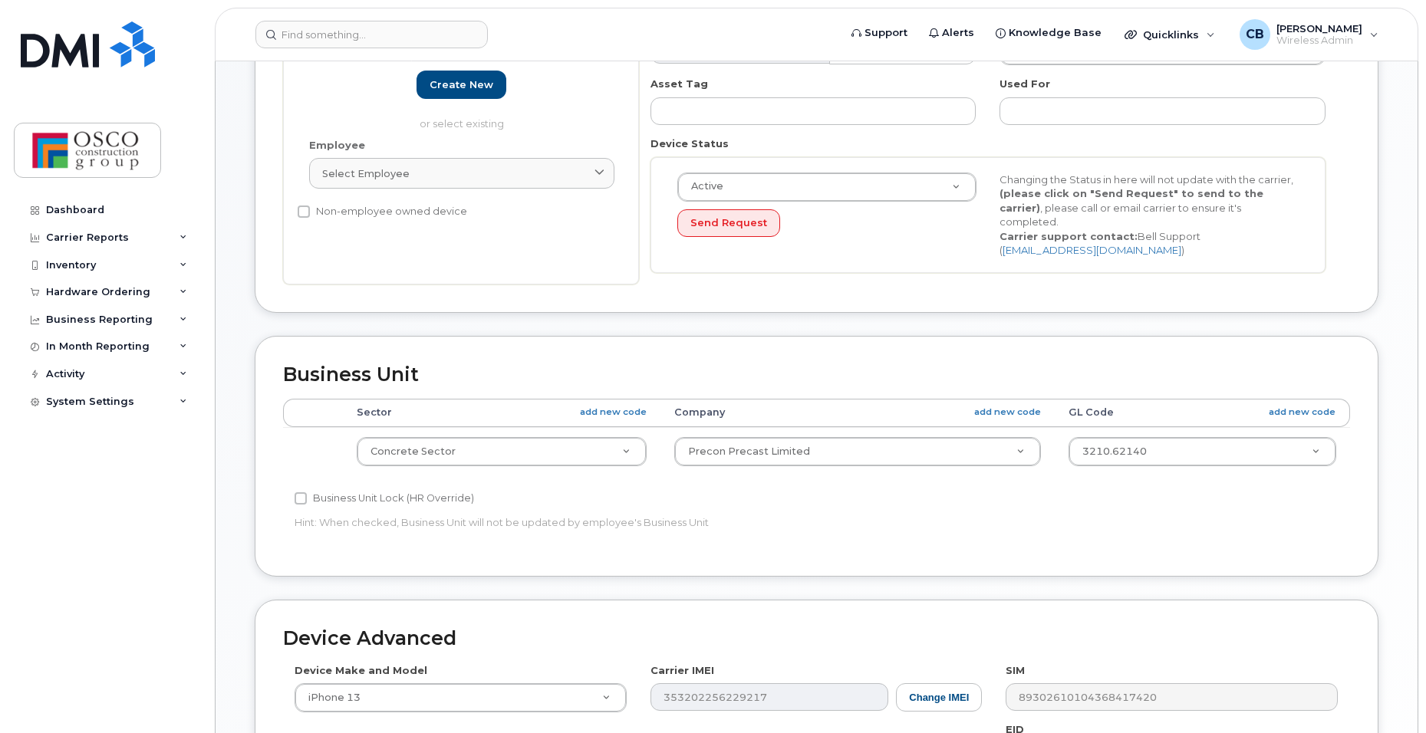
scroll to position [614, 0]
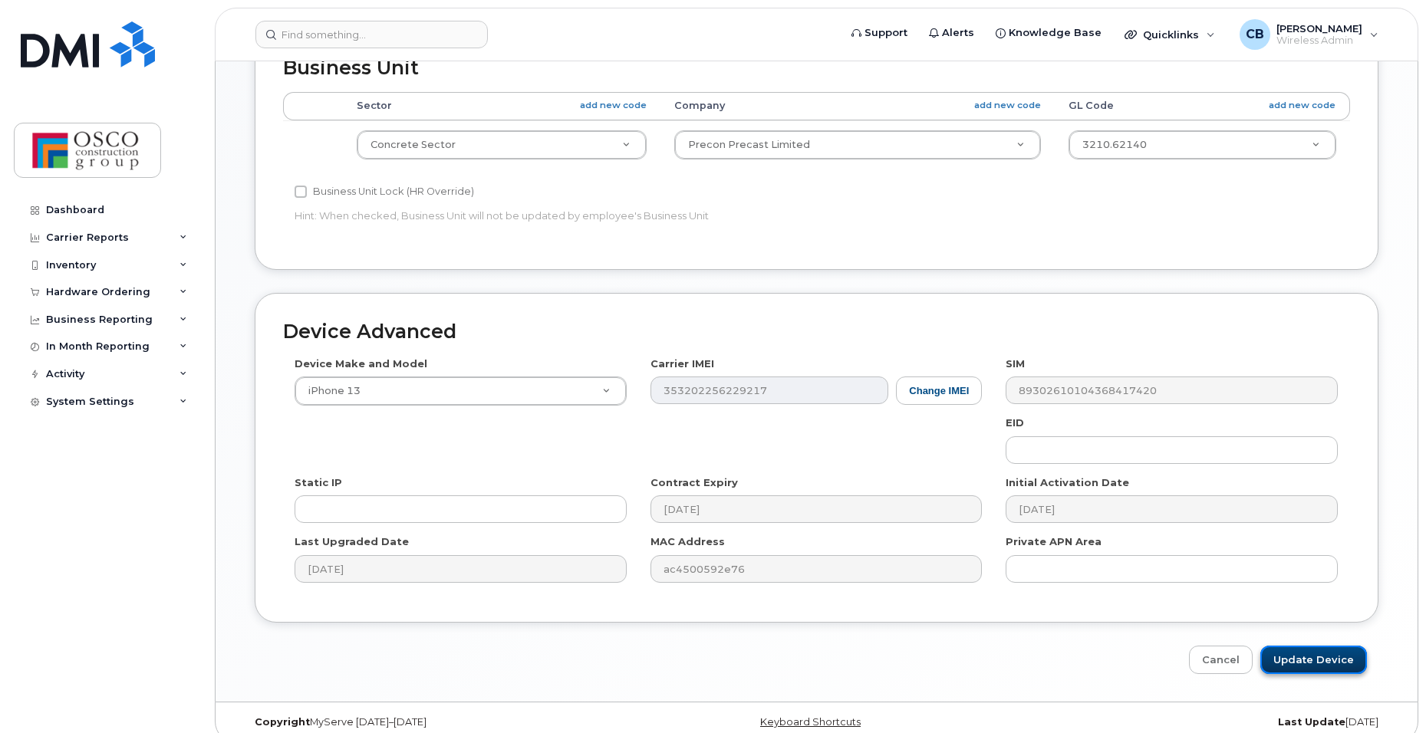
click at [1318, 646] on input "Update Device" at bounding box center [1313, 660] width 107 height 28
type input "Saving..."
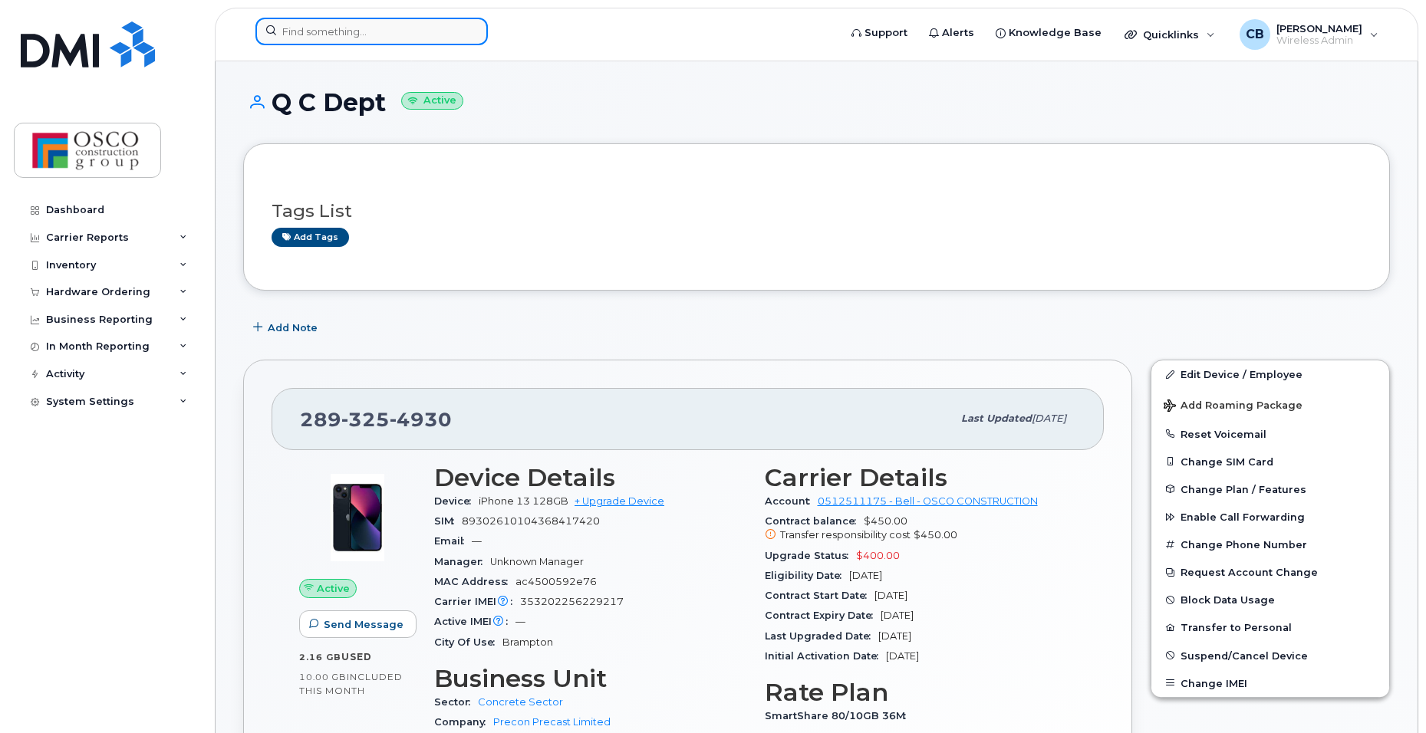
click at [305, 26] on input at bounding box center [371, 32] width 232 height 28
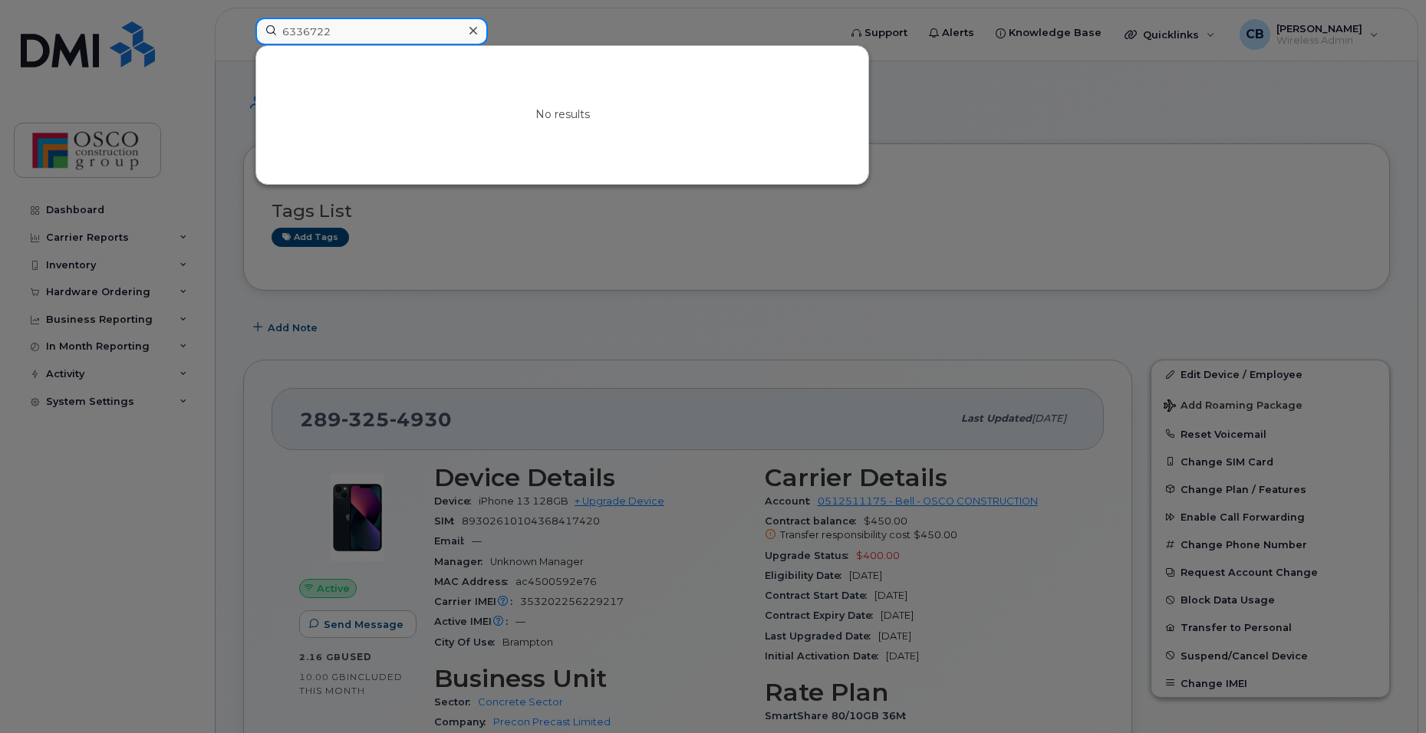
click at [376, 38] on input "6336722" at bounding box center [371, 32] width 232 height 28
drag, startPoint x: 347, startPoint y: 34, endPoint x: 256, endPoint y: 21, distance: 91.3
click at [256, 21] on input "6336722" at bounding box center [371, 32] width 232 height 28
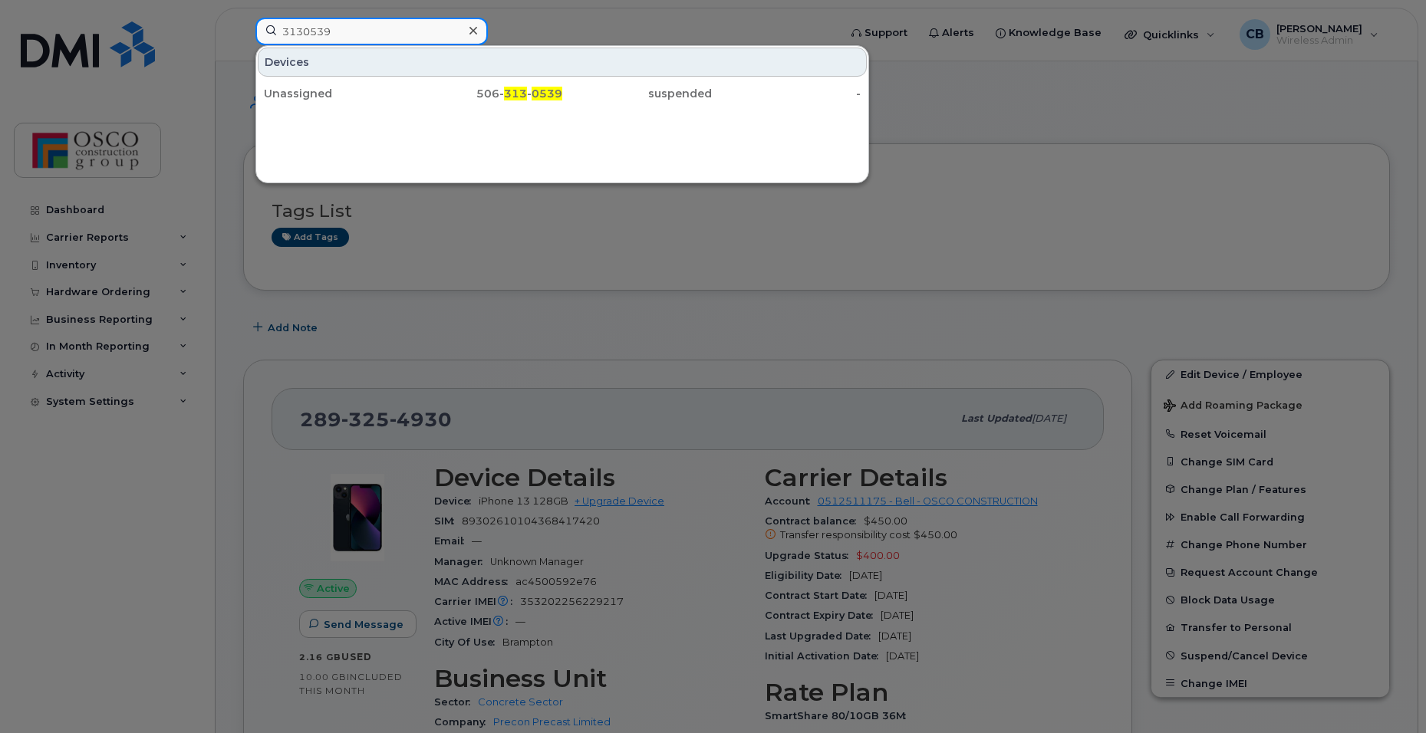
drag, startPoint x: 361, startPoint y: 33, endPoint x: 275, endPoint y: 25, distance: 87.0
click at [275, 25] on input "3130539" at bounding box center [371, 32] width 232 height 28
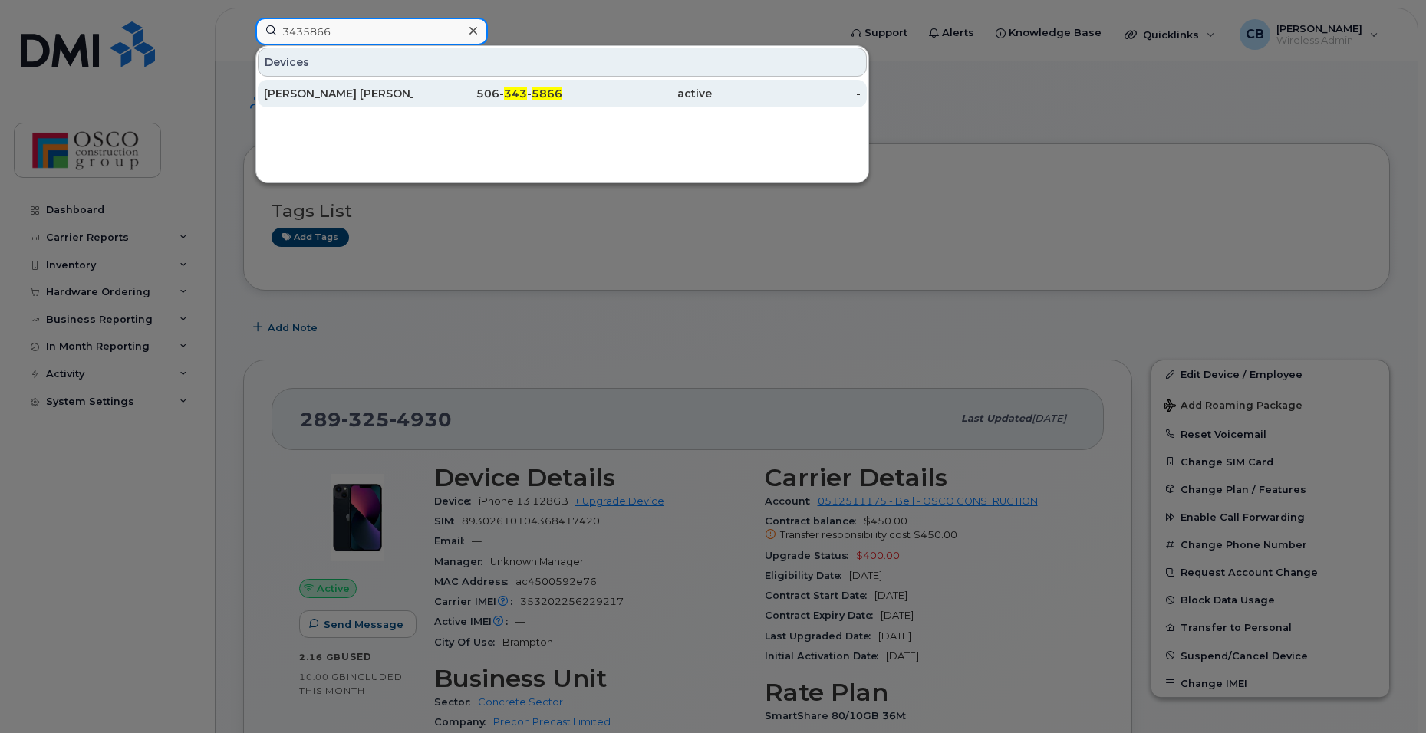
type input "3435866"
click at [512, 94] on span "343" at bounding box center [515, 94] width 23 height 14
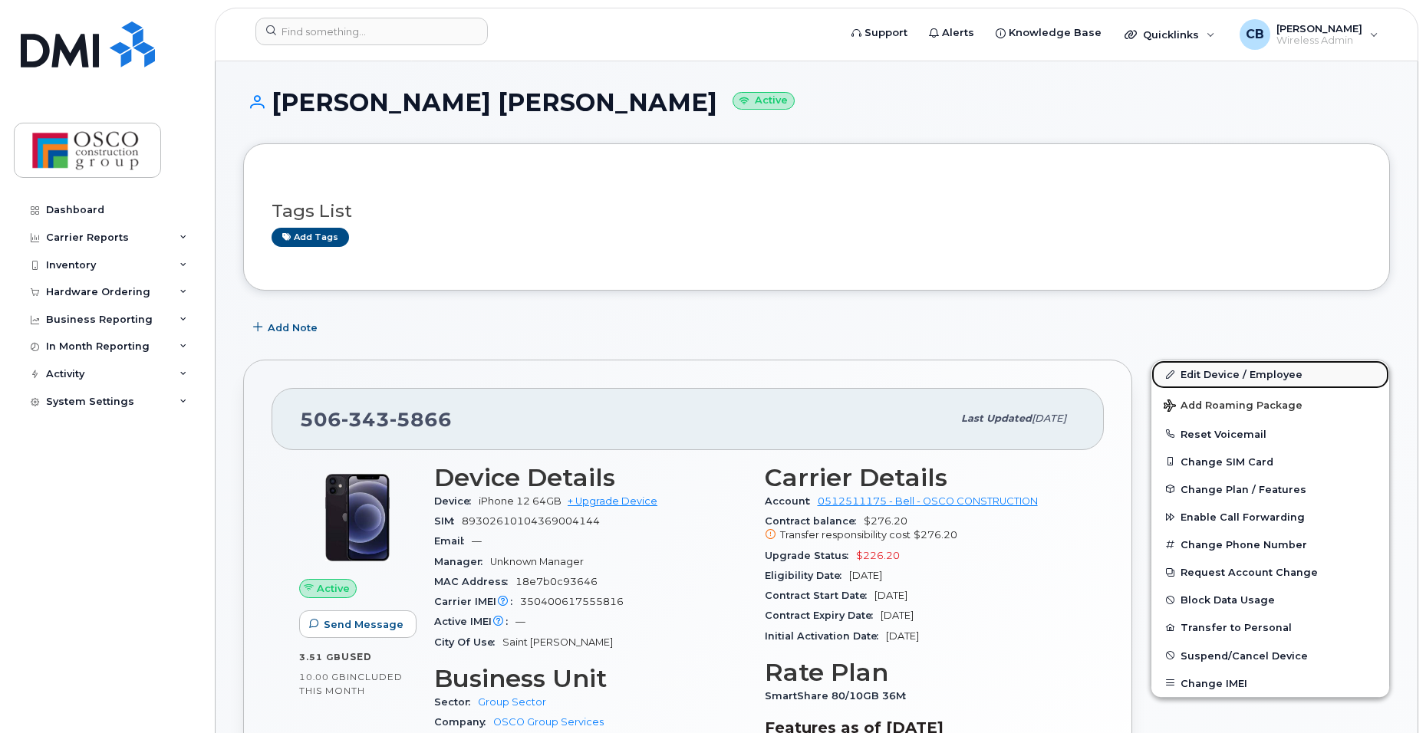
click at [1226, 374] on link "Edit Device / Employee" at bounding box center [1270, 375] width 238 height 28
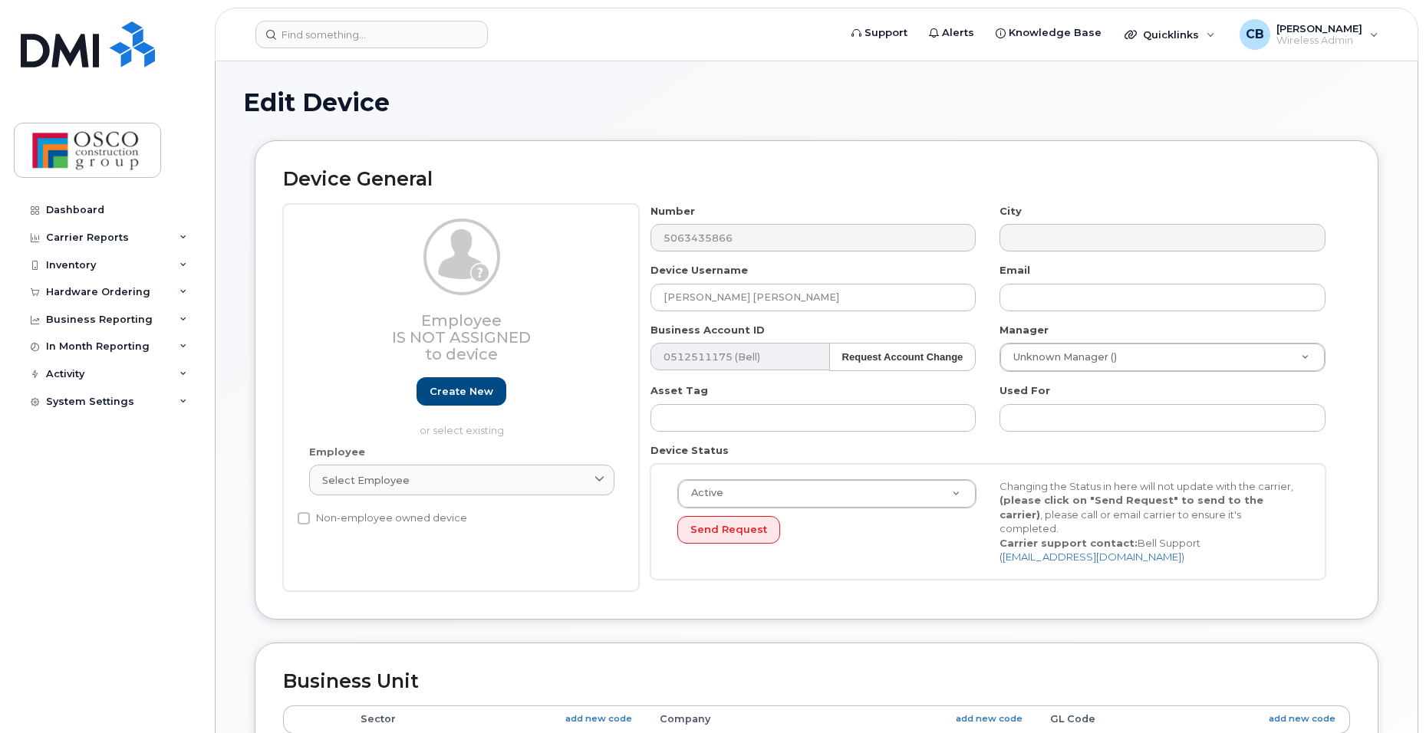
select select "3776584"
select select "3776589"
drag, startPoint x: 794, startPoint y: 296, endPoint x: 622, endPoint y: 285, distance: 172.2
click at [622, 285] on div "Employee Is not assigned to device Create new or select existing Employee Selec…" at bounding box center [816, 397] width 1067 height 387
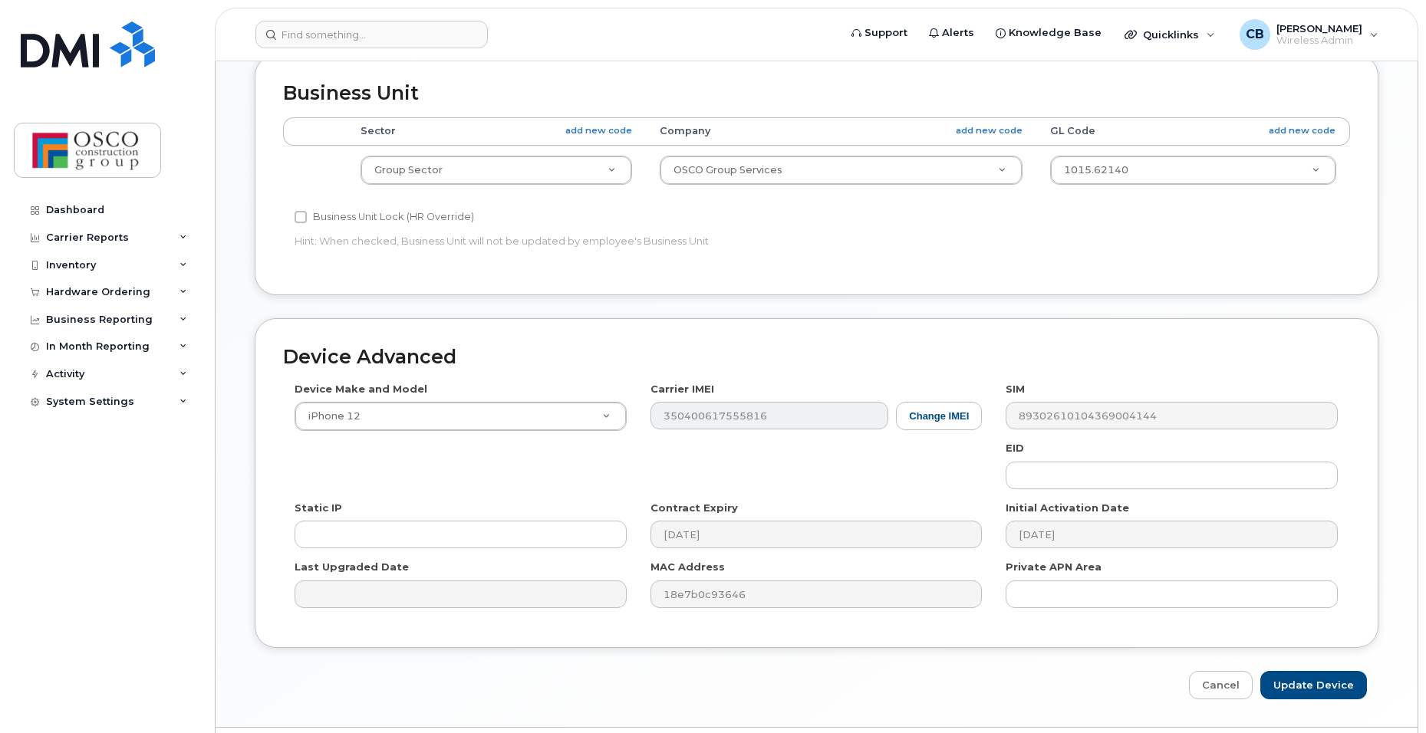
scroll to position [617, 0]
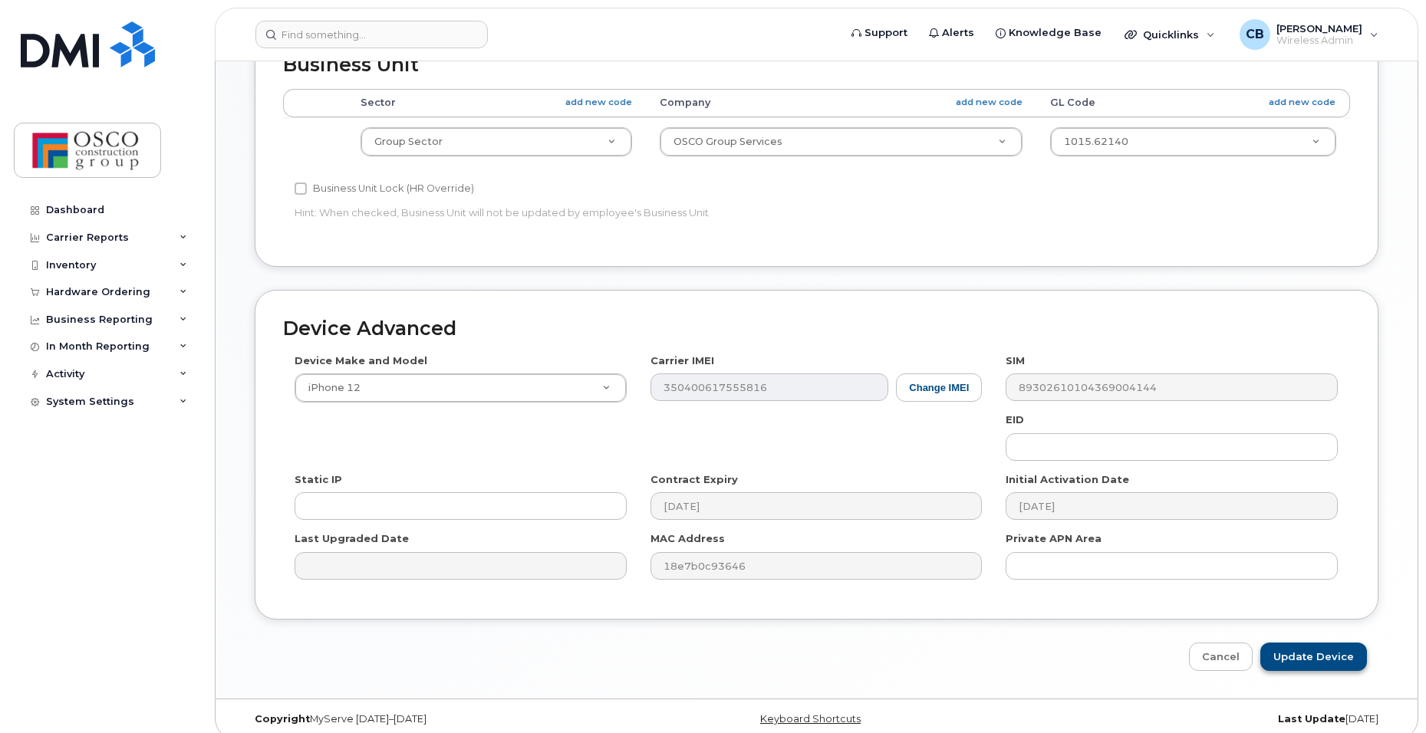
type input "Safety Director"
click at [1287, 643] on input "Update Device" at bounding box center [1313, 657] width 107 height 28
type input "Saving..."
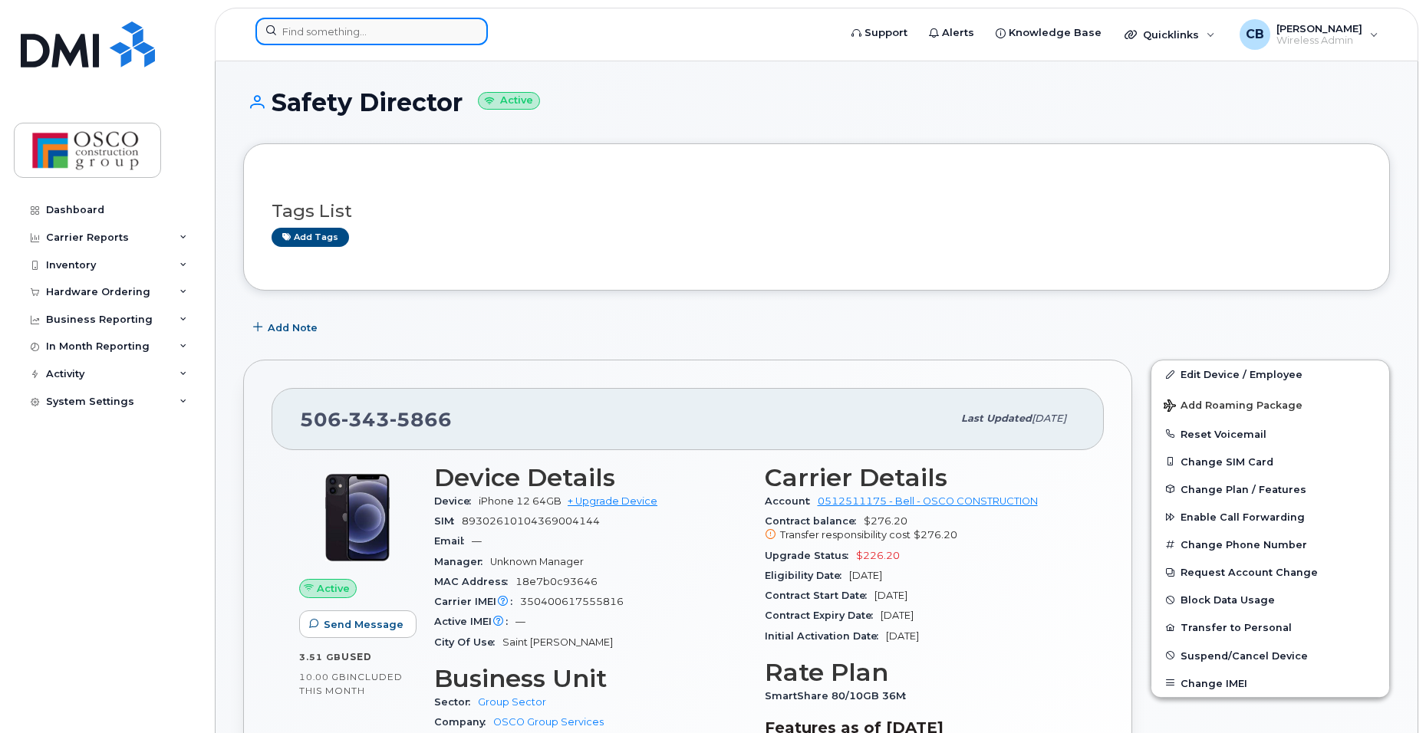
click at [301, 26] on input at bounding box center [371, 32] width 232 height 28
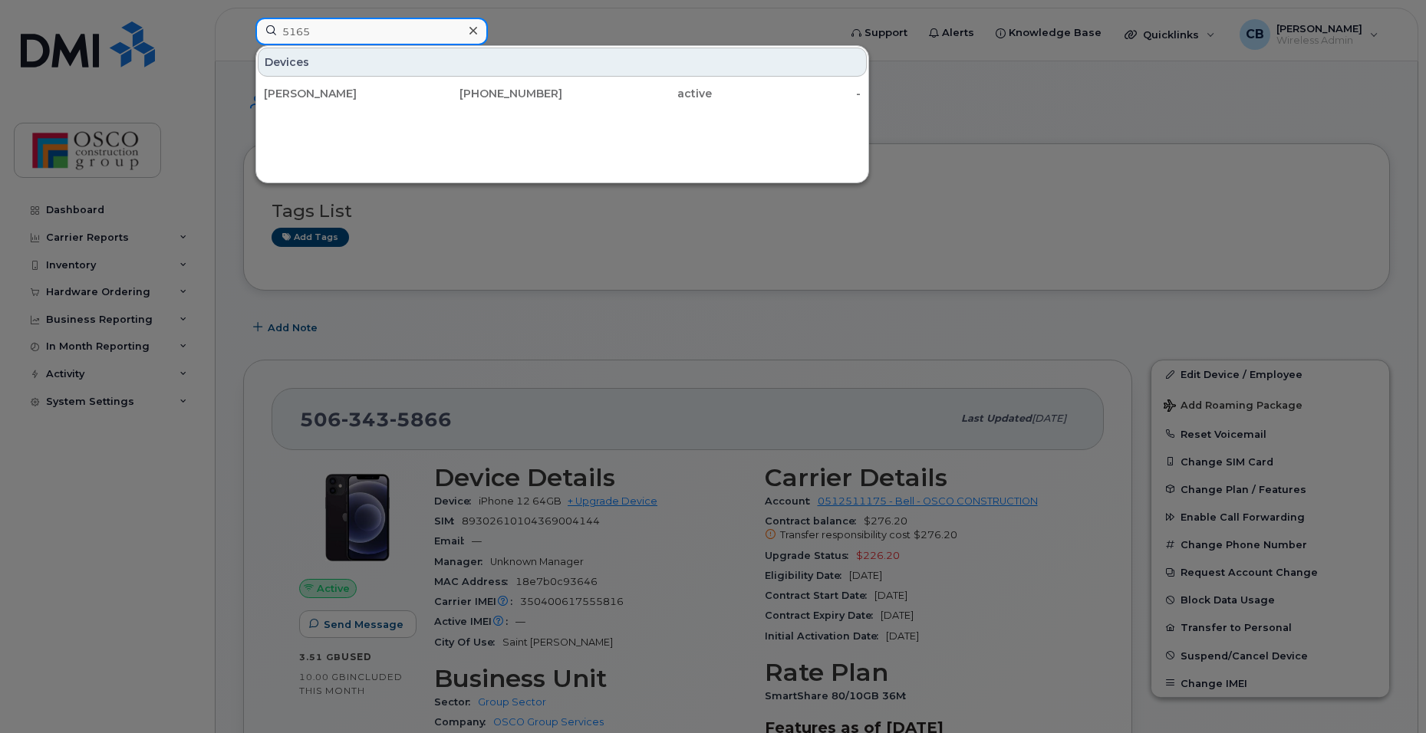
click at [279, 32] on input "5165" at bounding box center [371, 32] width 232 height 28
type input "6345165"
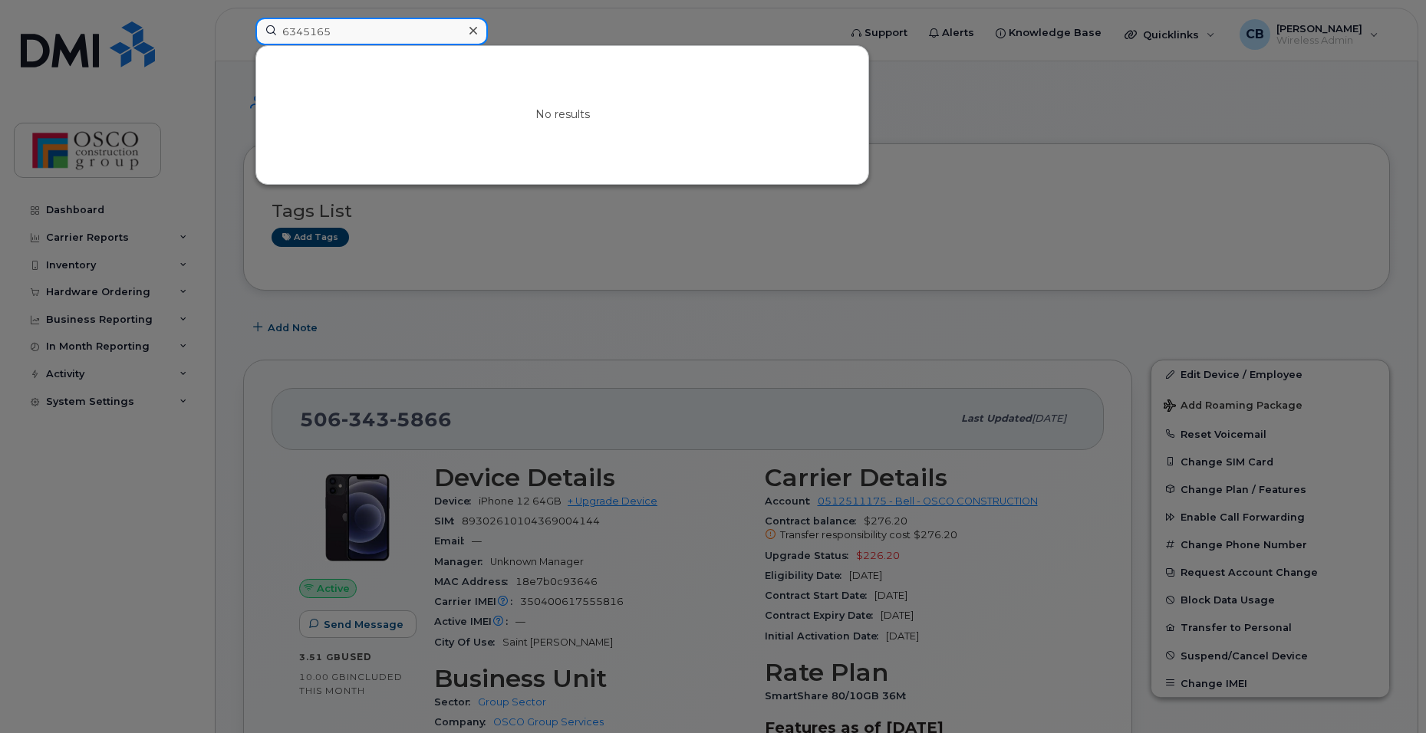
click at [350, 33] on input "6345165" at bounding box center [371, 32] width 232 height 28
drag, startPoint x: 388, startPoint y: 35, endPoint x: 237, endPoint y: 25, distance: 151.5
click at [243, 25] on div "6345165 No results" at bounding box center [542, 35] width 598 height 34
click at [388, 31] on input at bounding box center [371, 32] width 232 height 28
click at [950, 237] on div at bounding box center [713, 366] width 1426 height 733
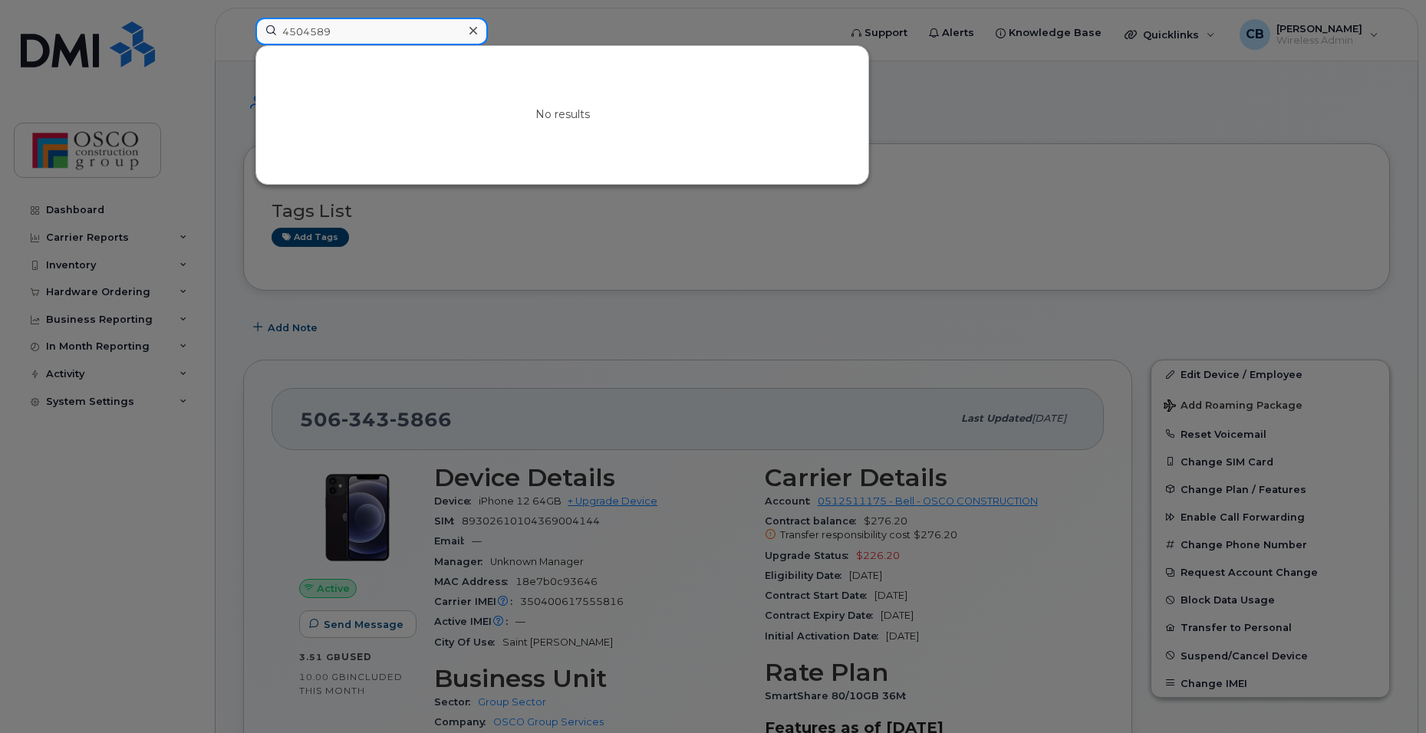
drag, startPoint x: 377, startPoint y: 18, endPoint x: 265, endPoint y: 18, distance: 112.0
click at [265, 18] on input "4504589" at bounding box center [371, 32] width 232 height 28
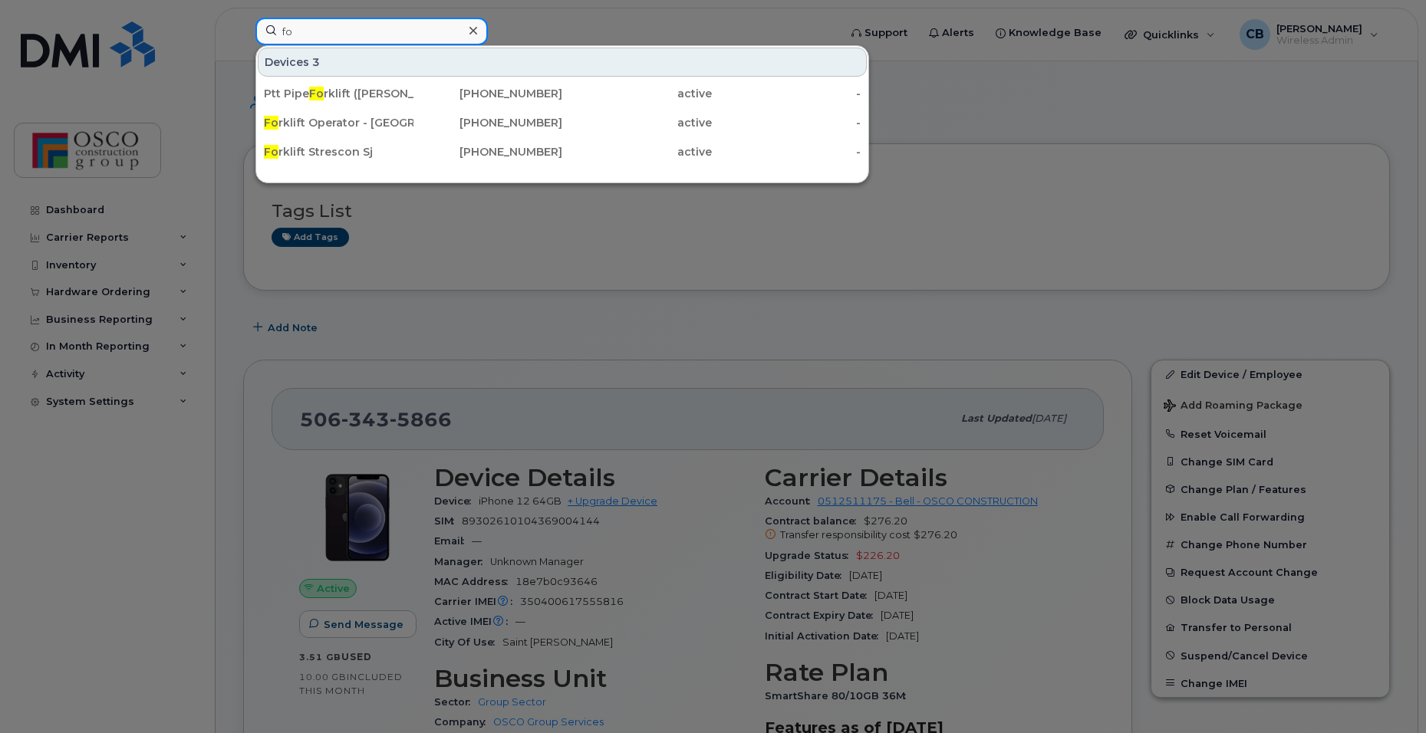
type input "f"
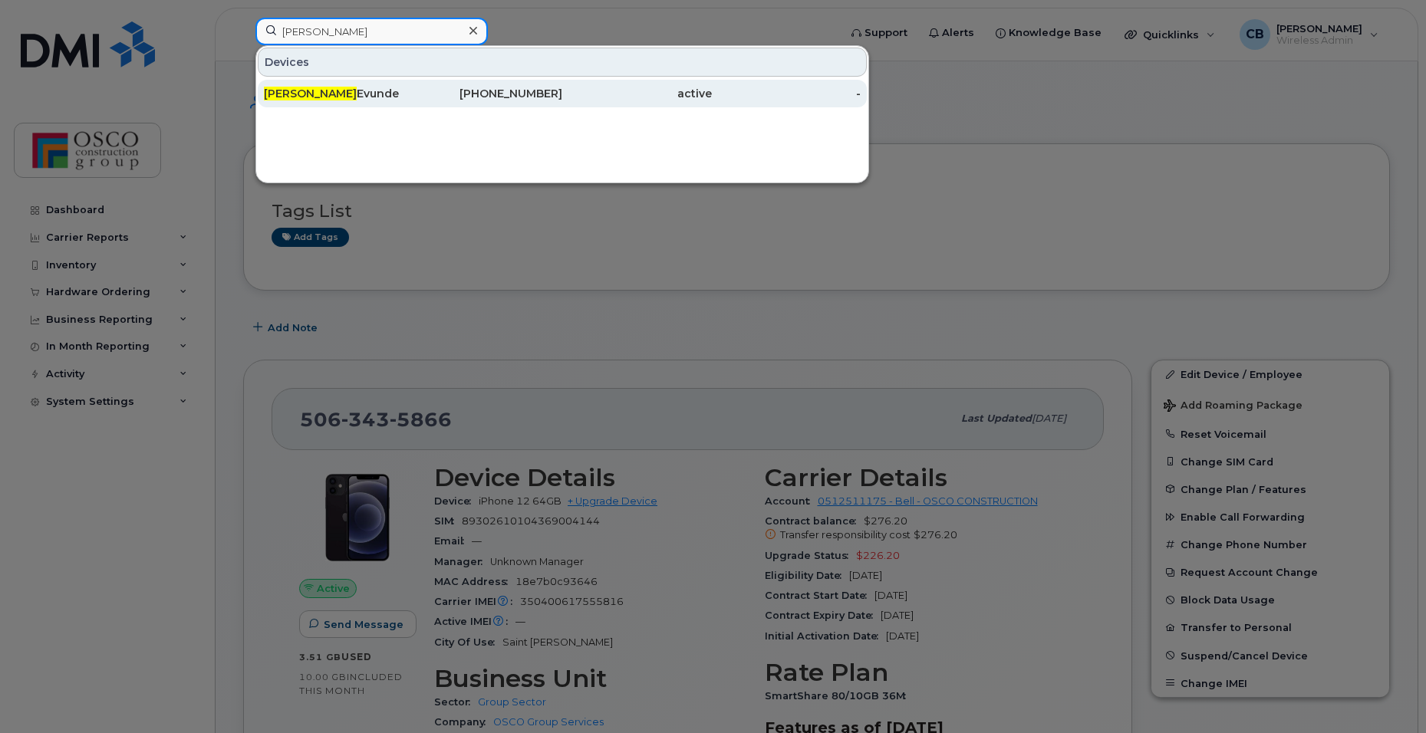
type input "clinton"
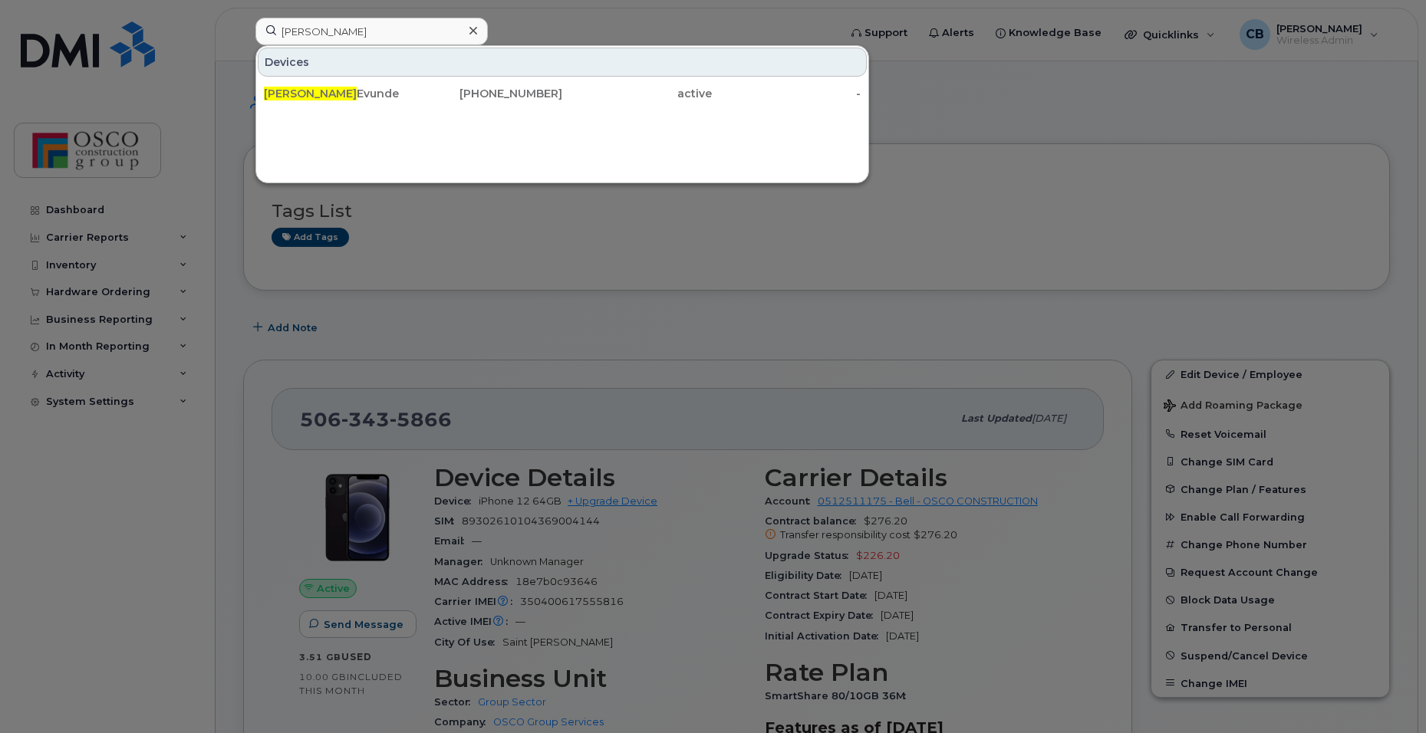
drag, startPoint x: 331, startPoint y: 97, endPoint x: 357, endPoint y: 119, distance: 34.3
click at [331, 97] on div "Clinton Evunde" at bounding box center [339, 93] width 150 height 15
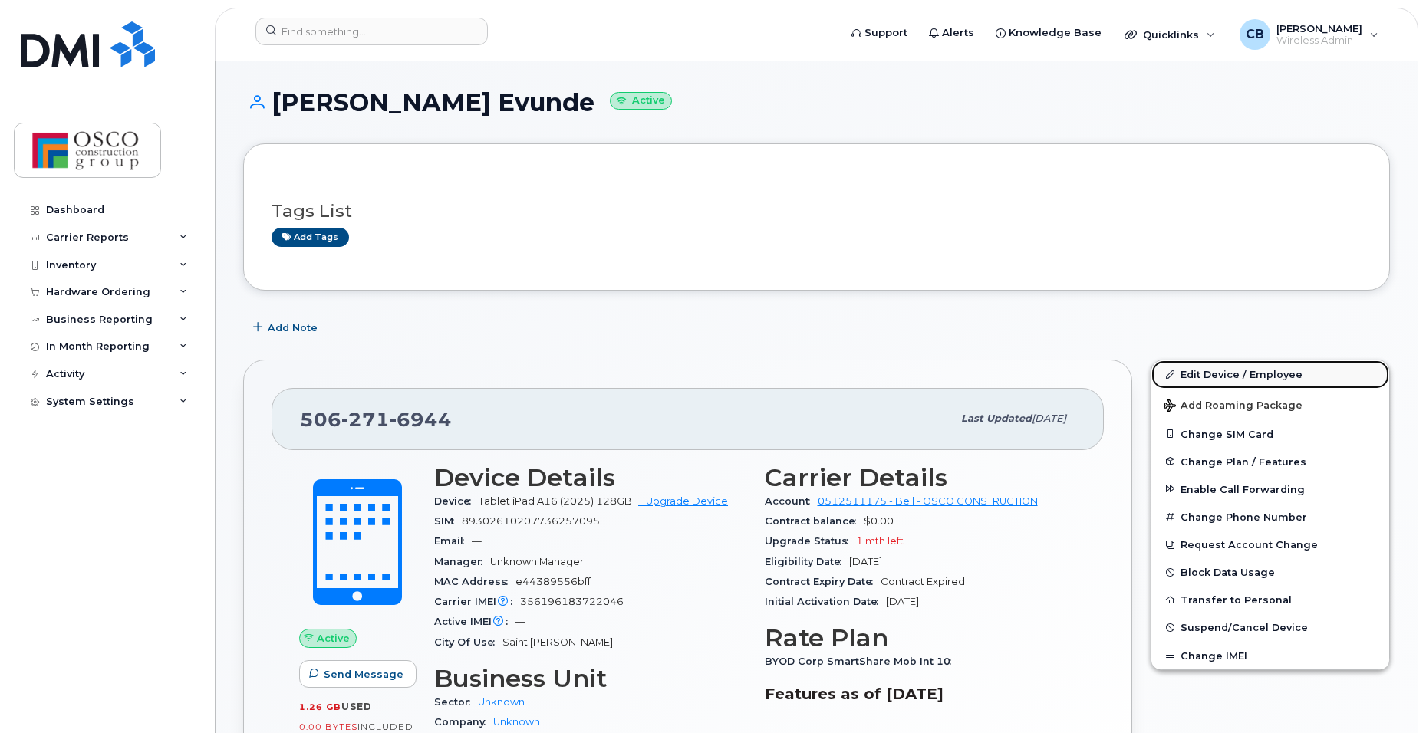
click at [1197, 371] on link "Edit Device / Employee" at bounding box center [1270, 375] width 238 height 28
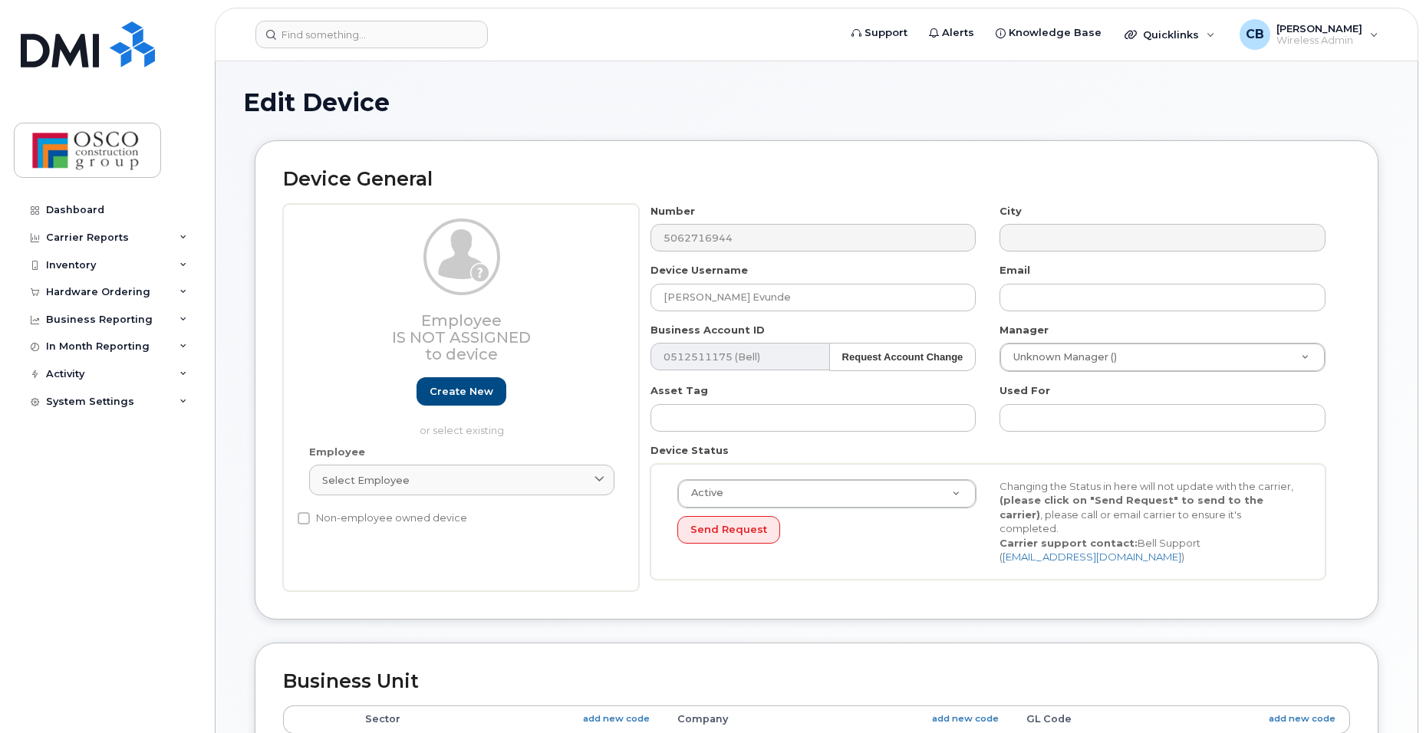
select select "3776557"
select select "3776558"
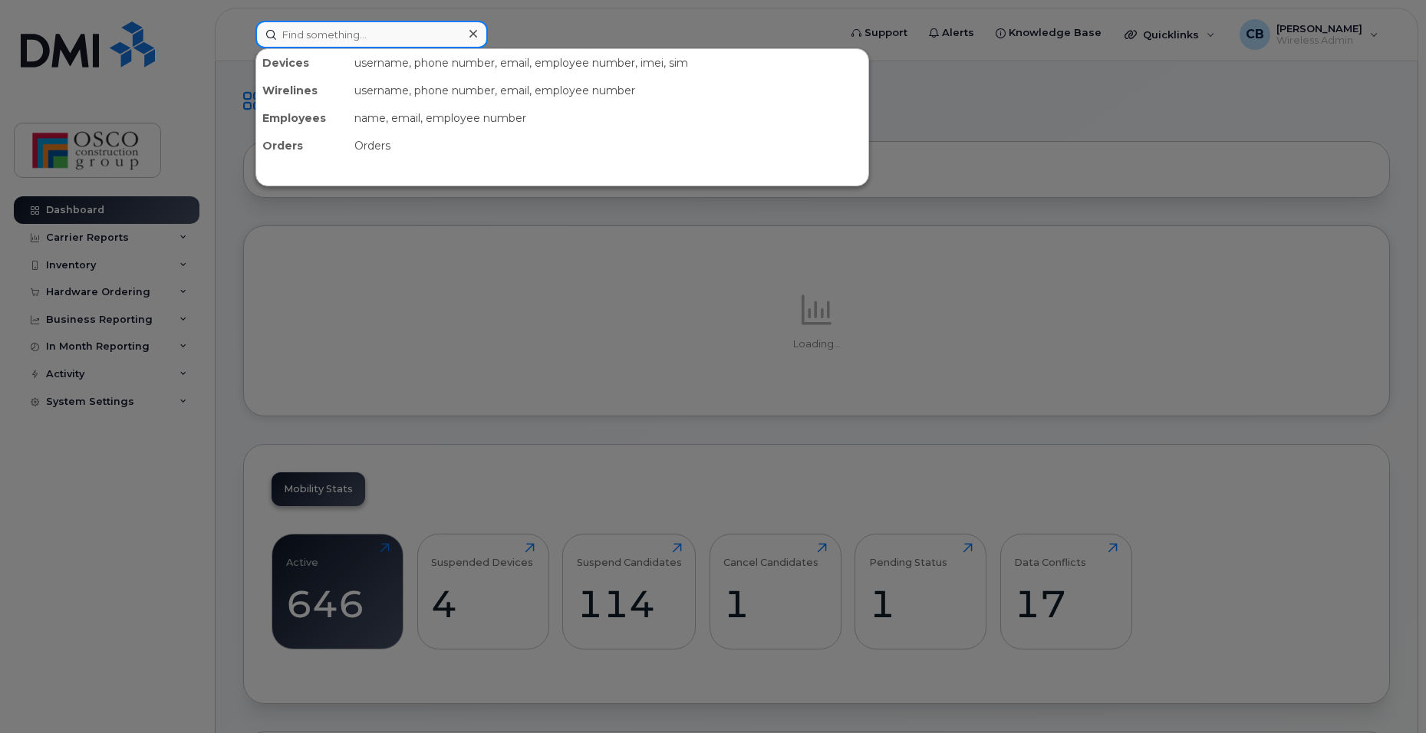
click at [293, 40] on input at bounding box center [371, 35] width 232 height 28
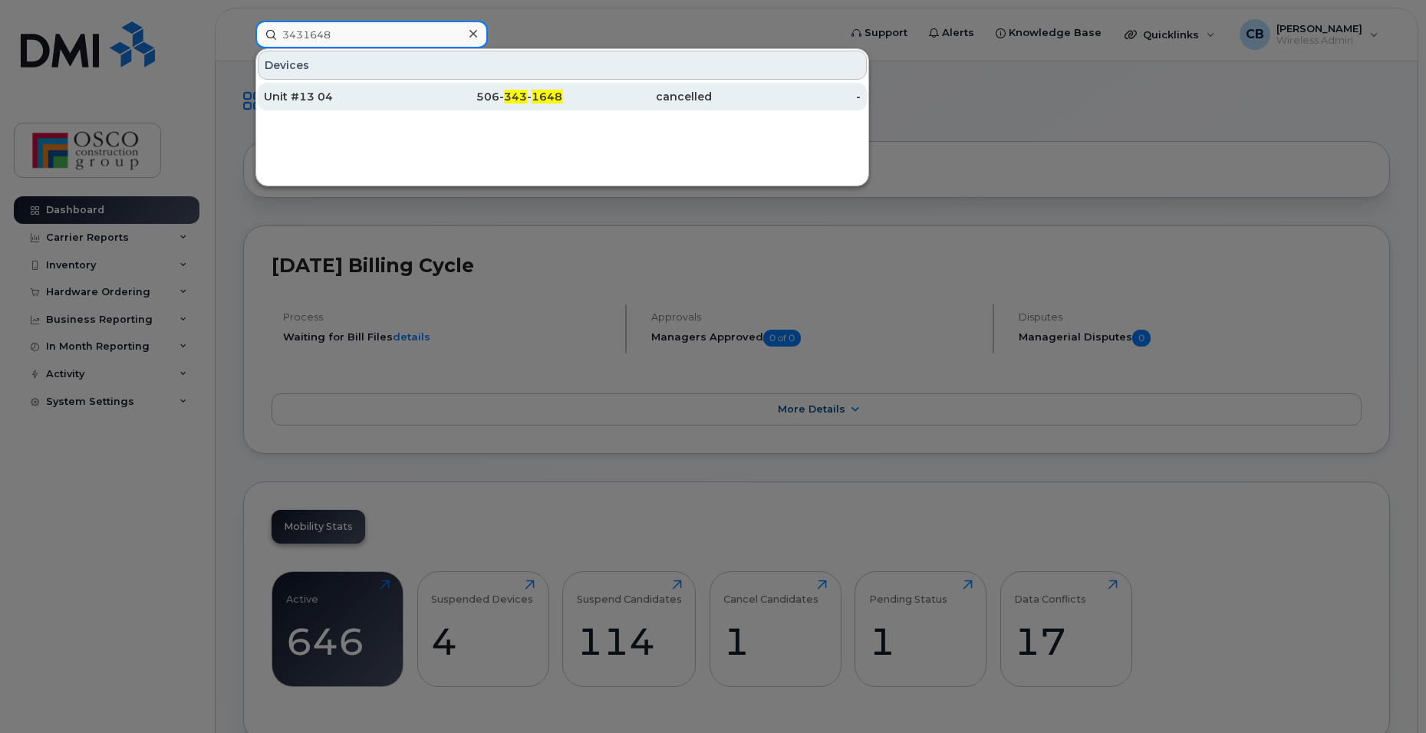
type input "3431648"
click at [496, 100] on div "506- 343 - 1648" at bounding box center [488, 96] width 150 height 15
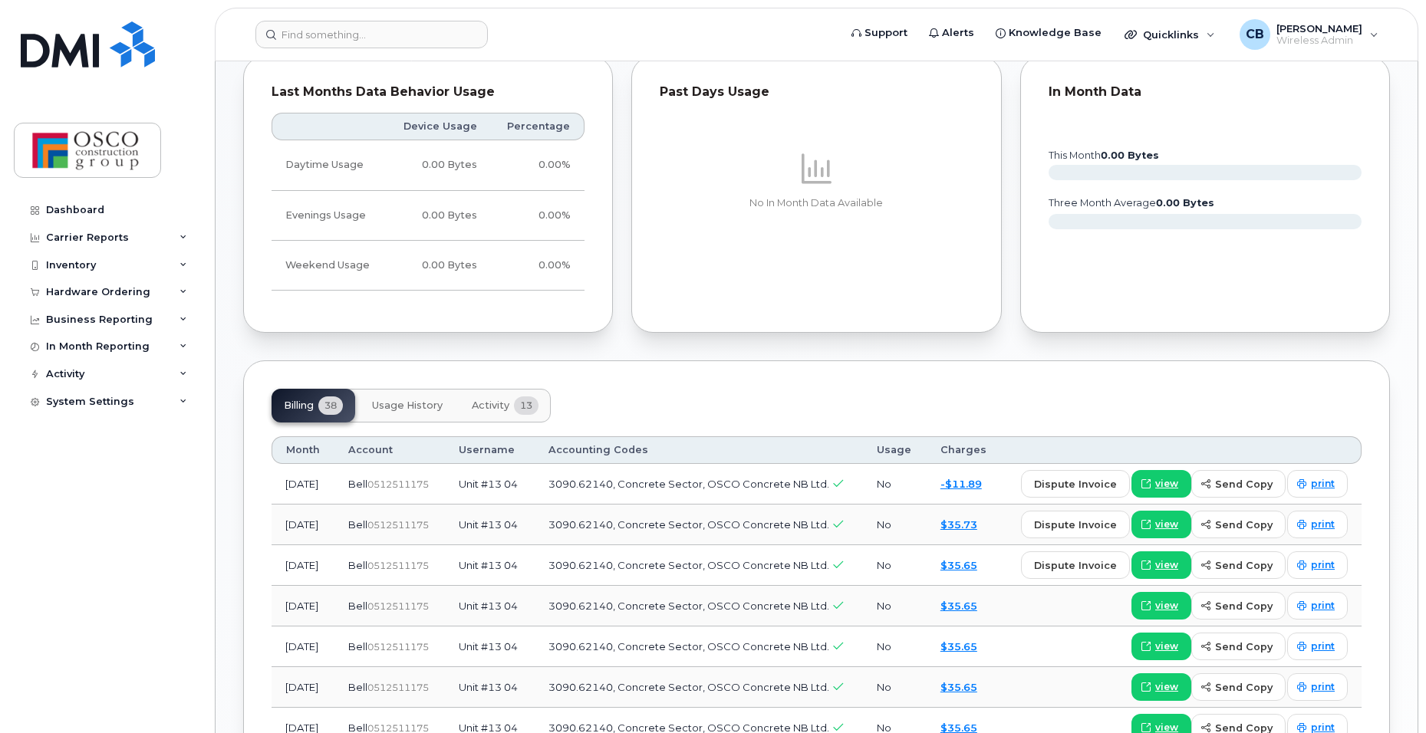
scroll to position [690, 0]
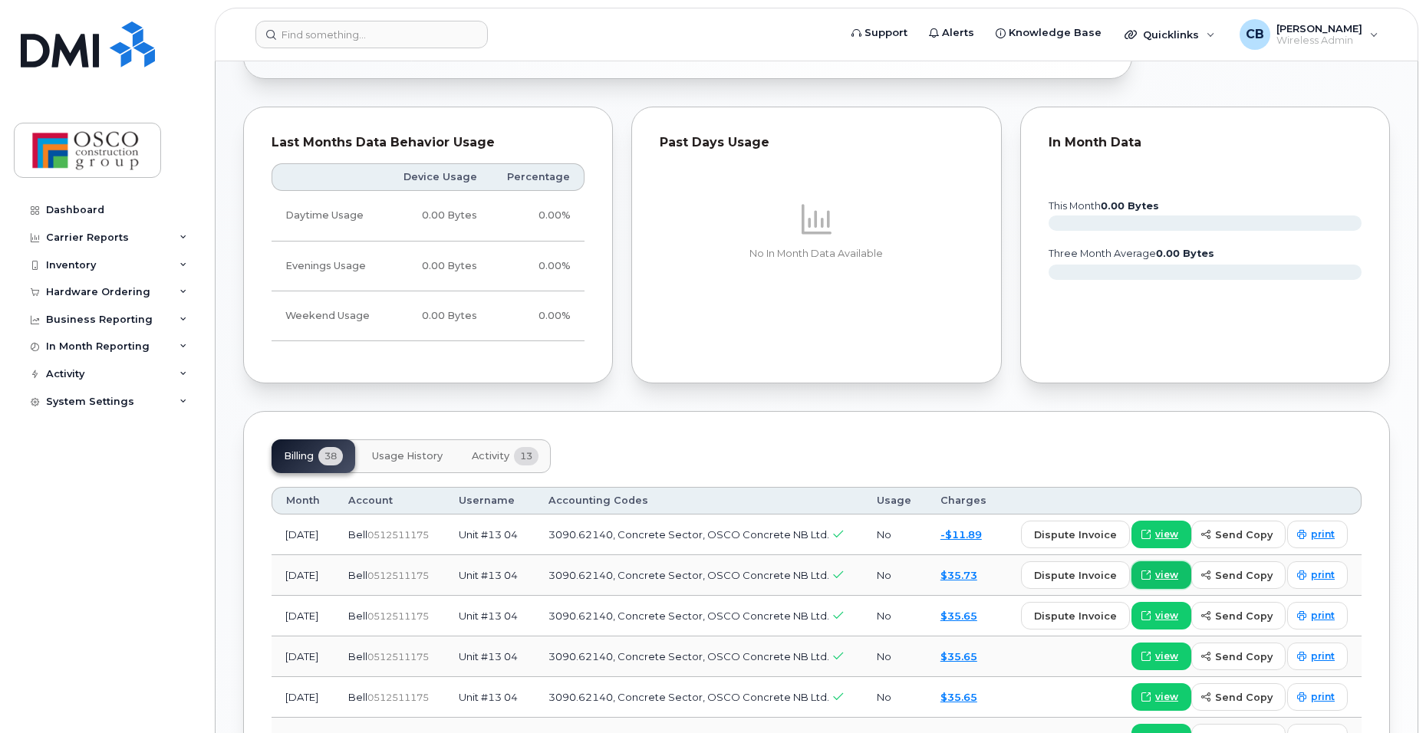
click at [1171, 579] on span "view" at bounding box center [1166, 575] width 23 height 14
